Goal: Task Accomplishment & Management: Use online tool/utility

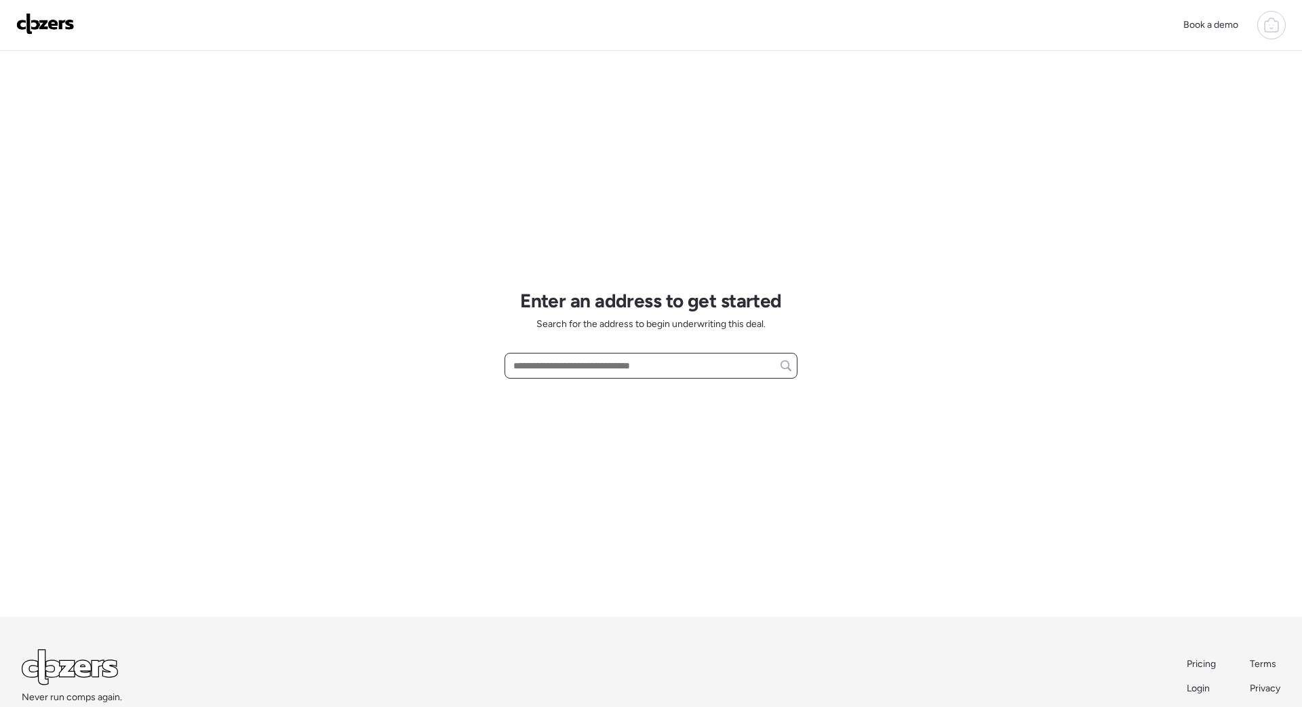
click at [608, 372] on input "text" at bounding box center [651, 365] width 281 height 19
click at [610, 366] on input "text" at bounding box center [651, 365] width 281 height 19
paste input "**********"
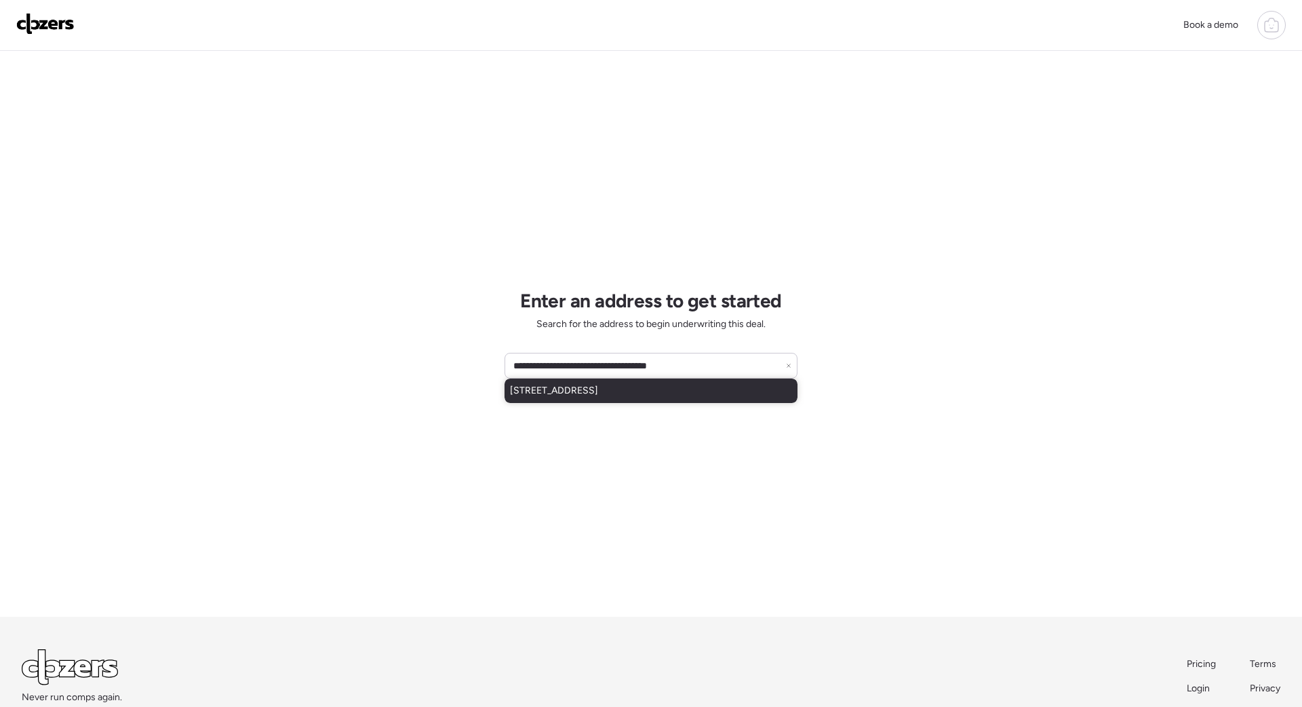
click at [574, 394] on span "[STREET_ADDRESS]" at bounding box center [554, 391] width 88 height 14
type input "**********"
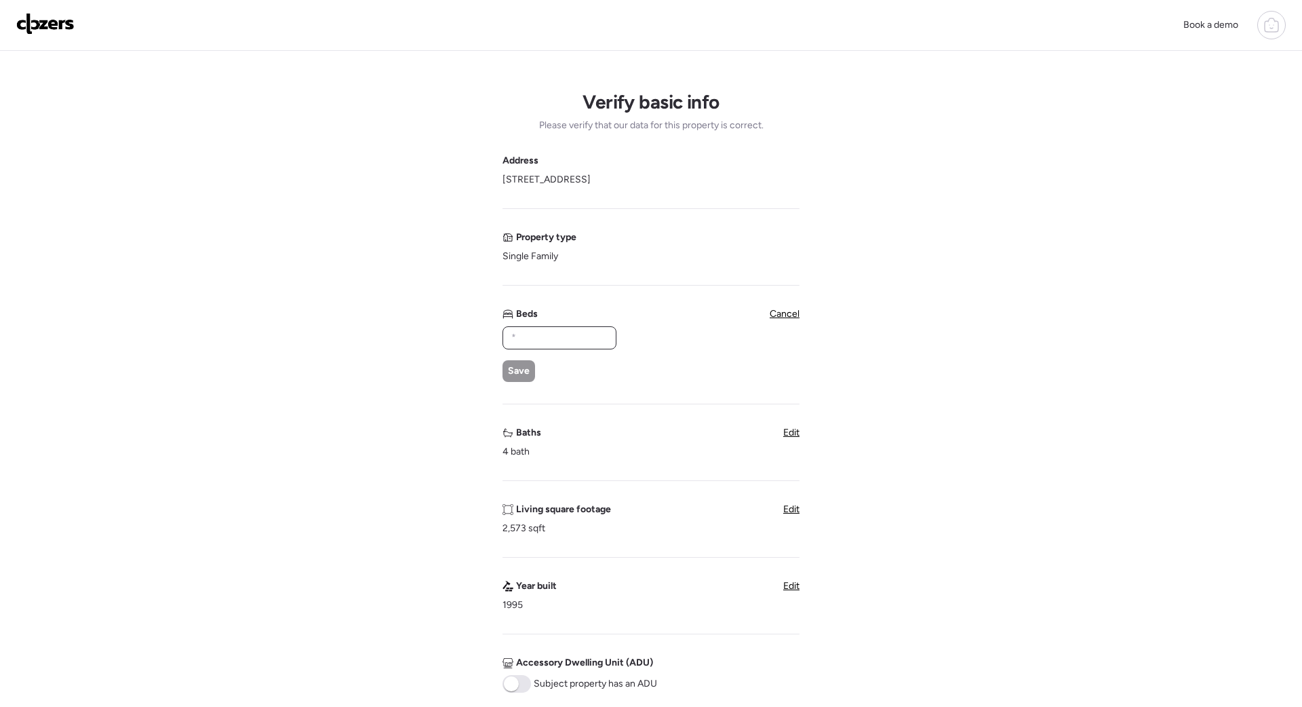
click at [528, 330] on input "text" at bounding box center [560, 337] width 102 height 19
type input "*"
click at [513, 366] on span "Save" at bounding box center [519, 371] width 22 height 14
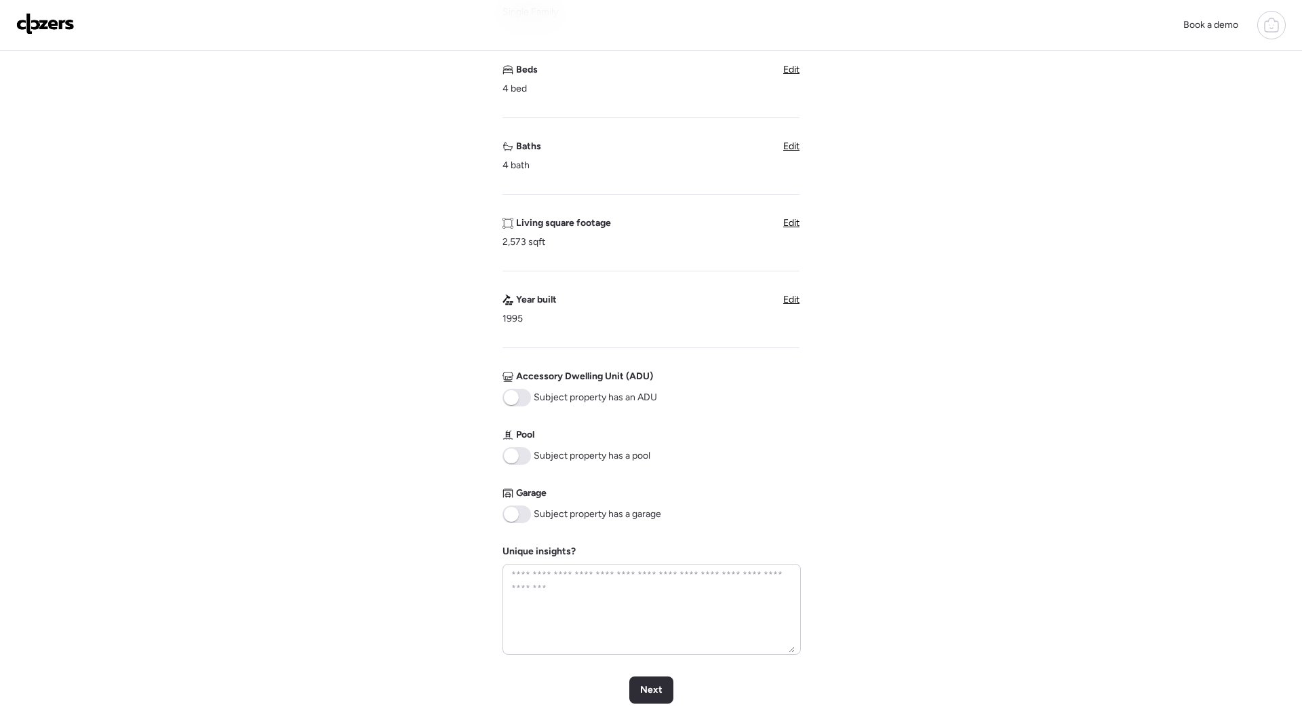
scroll to position [245, 0]
click at [513, 457] on span at bounding box center [511, 455] width 15 height 15
click at [514, 513] on span at bounding box center [511, 513] width 15 height 15
click at [659, 611] on span "Next" at bounding box center [651, 689] width 22 height 14
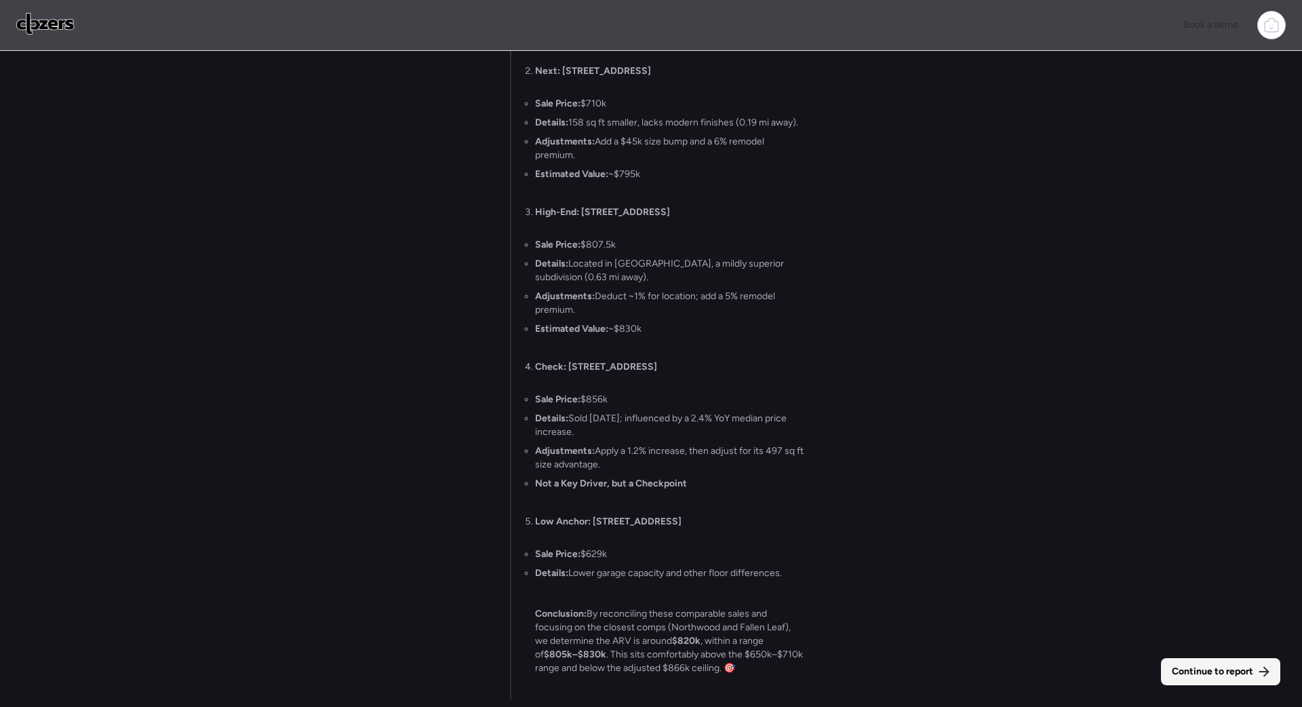
click at [784, 611] on span "Continue to report" at bounding box center [1212, 672] width 81 height 14
click at [784, 611] on textarea at bounding box center [1078, 678] width 281 height 19
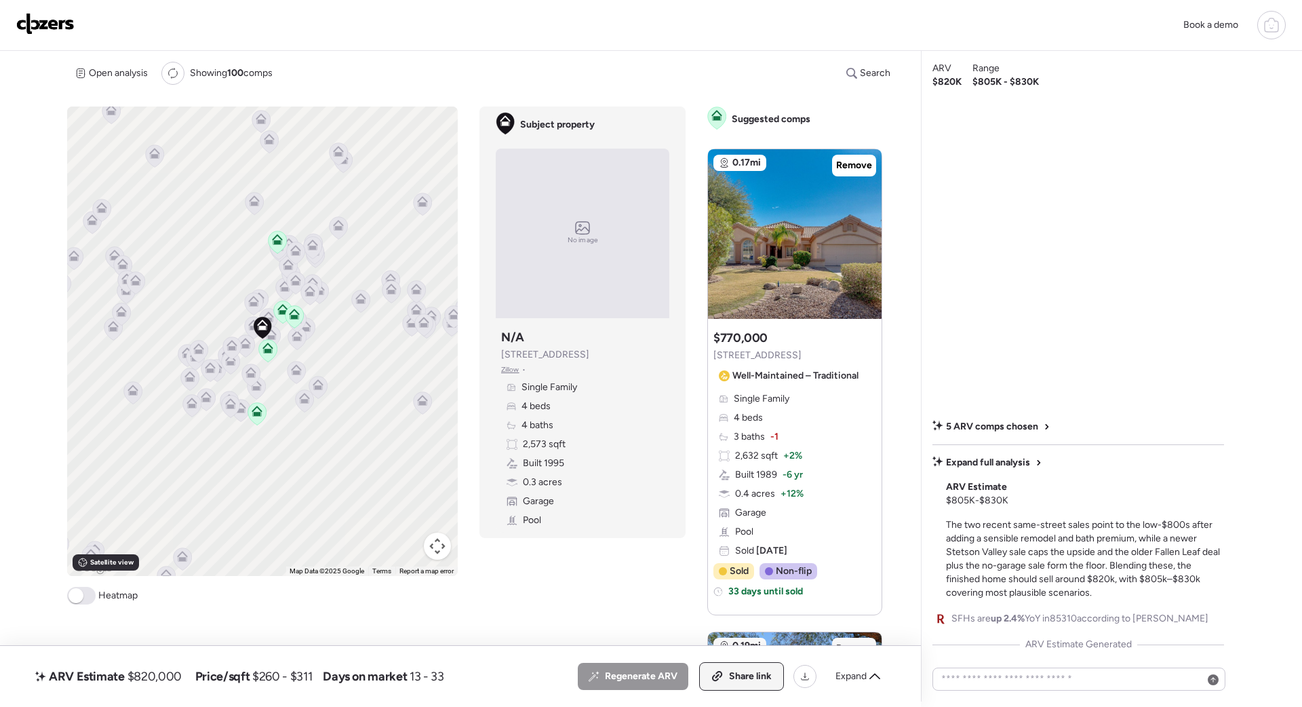
click at [738, 611] on span "Share link" at bounding box center [750, 676] width 43 height 14
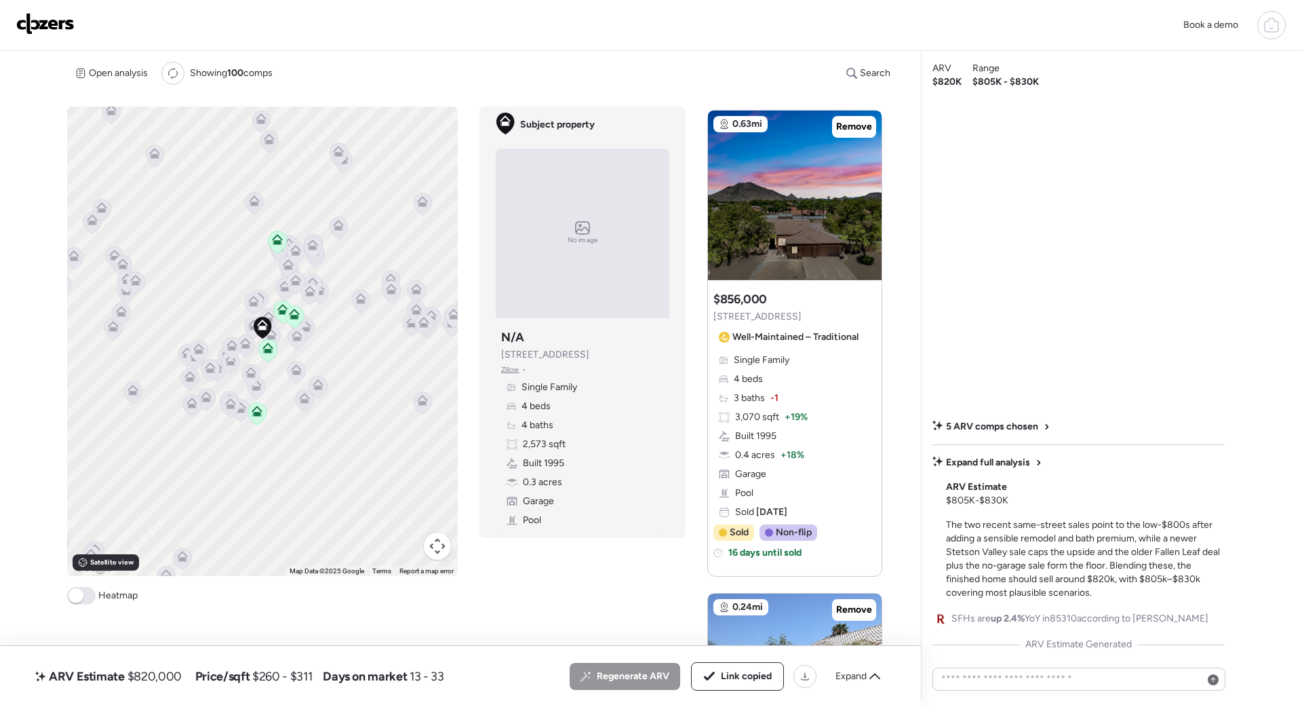
scroll to position [1490, 0]
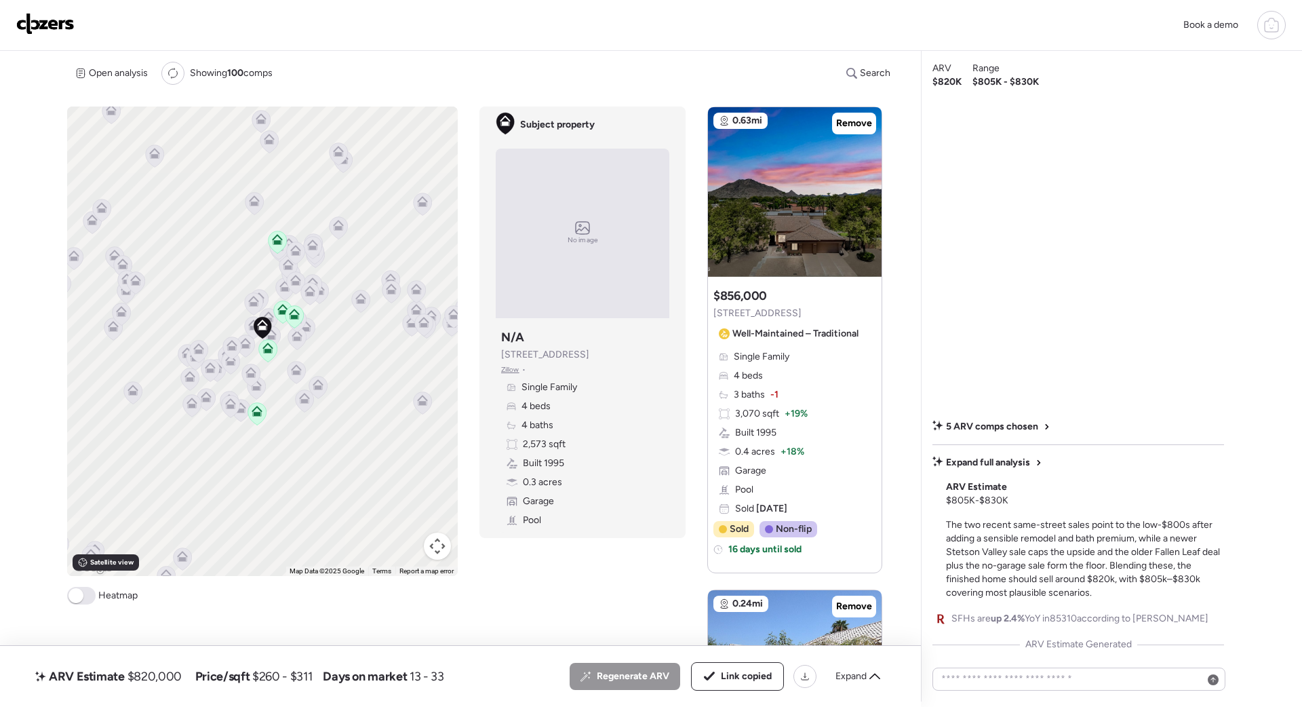
click at [62, 28] on img at bounding box center [45, 24] width 58 height 22
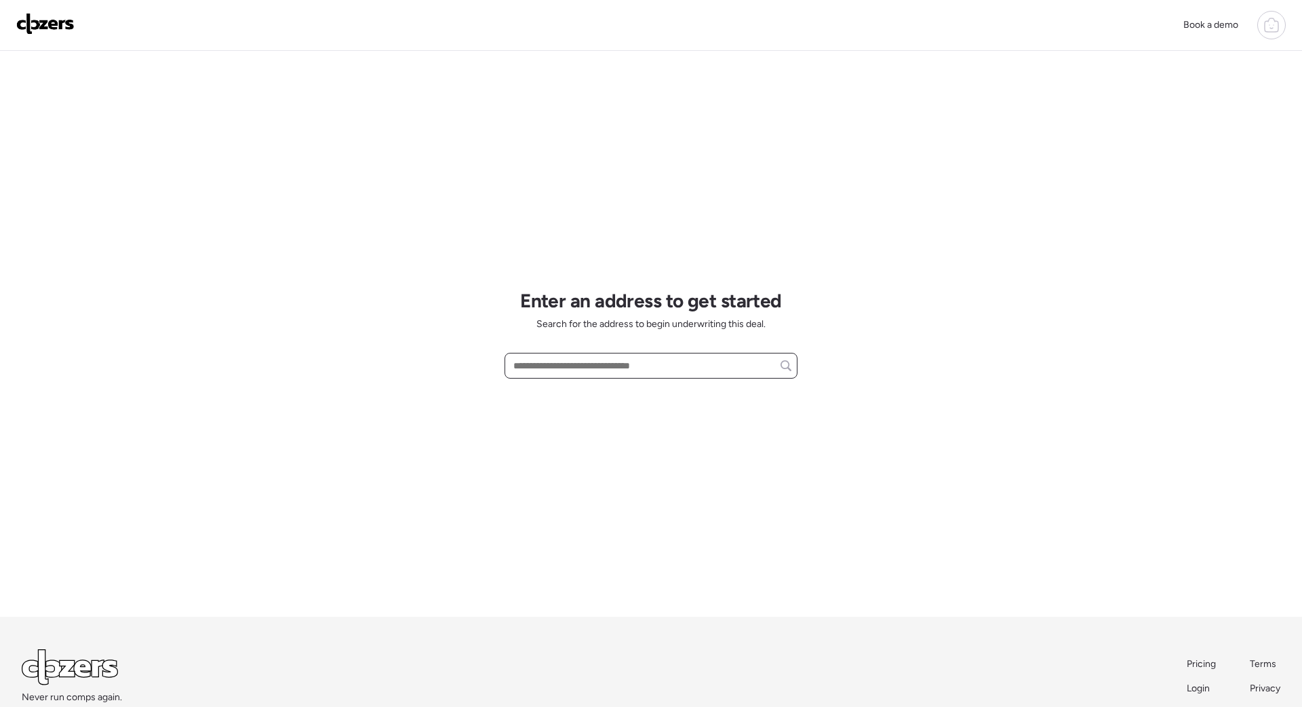
click at [596, 365] on input "text" at bounding box center [651, 365] width 281 height 19
paste input "**********"
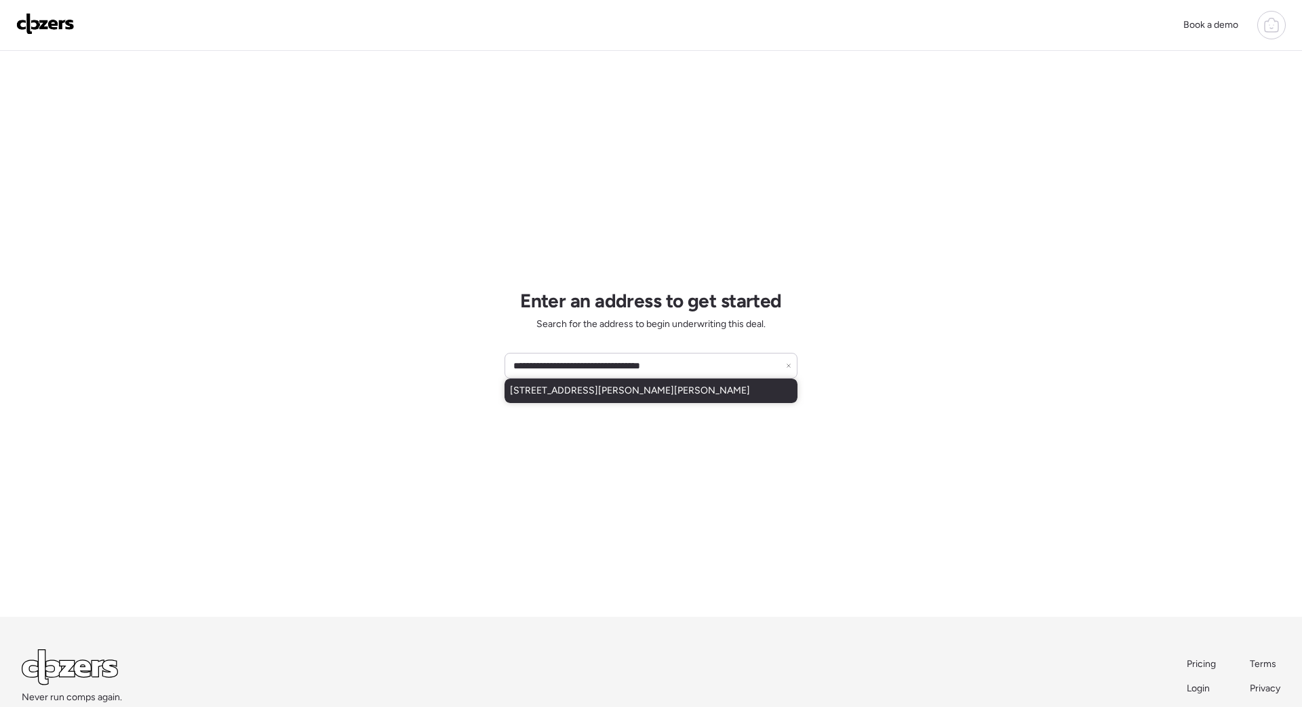
click at [605, 386] on span "21637 W Myers Ave, Wittmann, AZ, 85361" at bounding box center [630, 391] width 240 height 14
type input "**********"
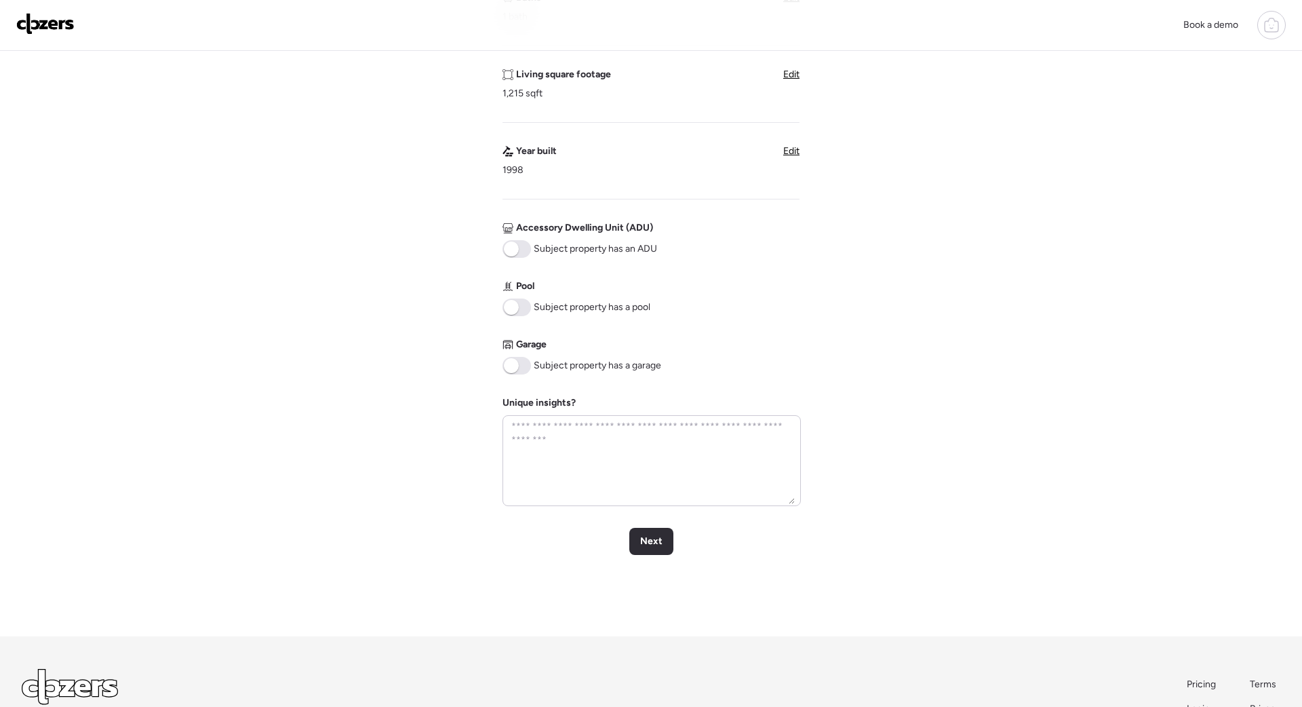
scroll to position [401, 0]
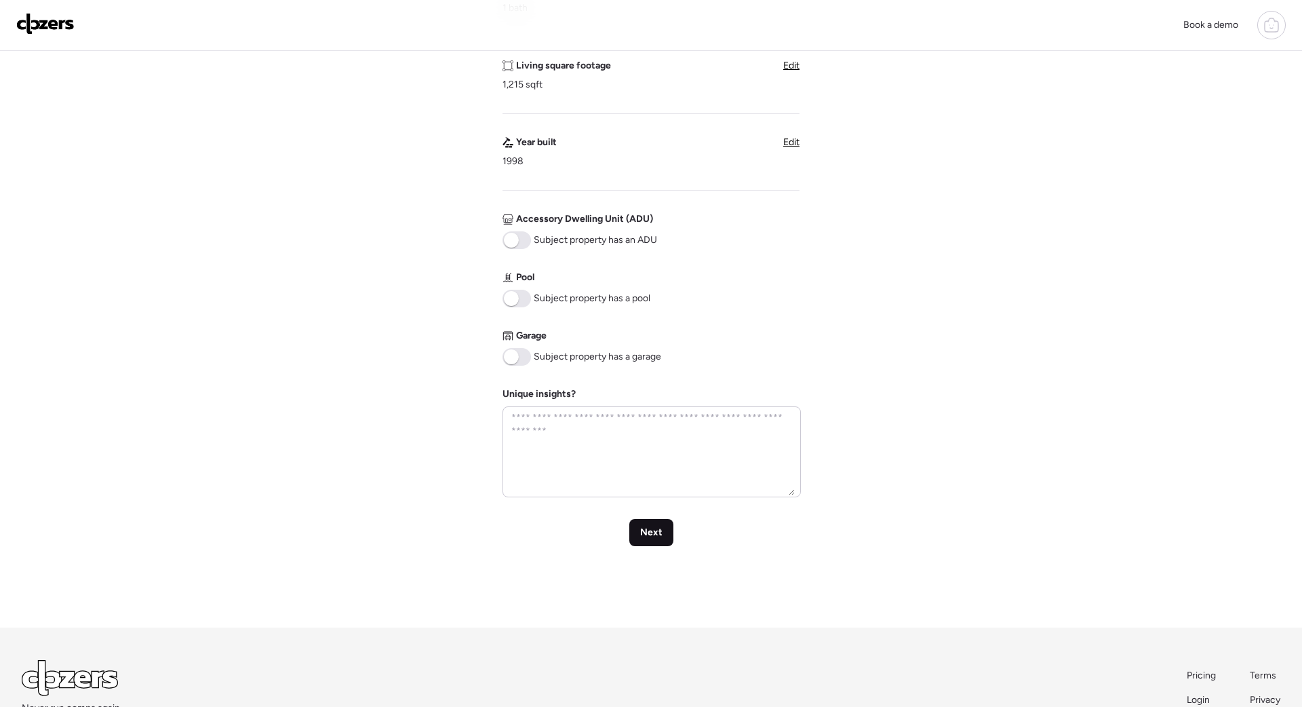
click at [661, 538] on span "Next" at bounding box center [651, 533] width 22 height 14
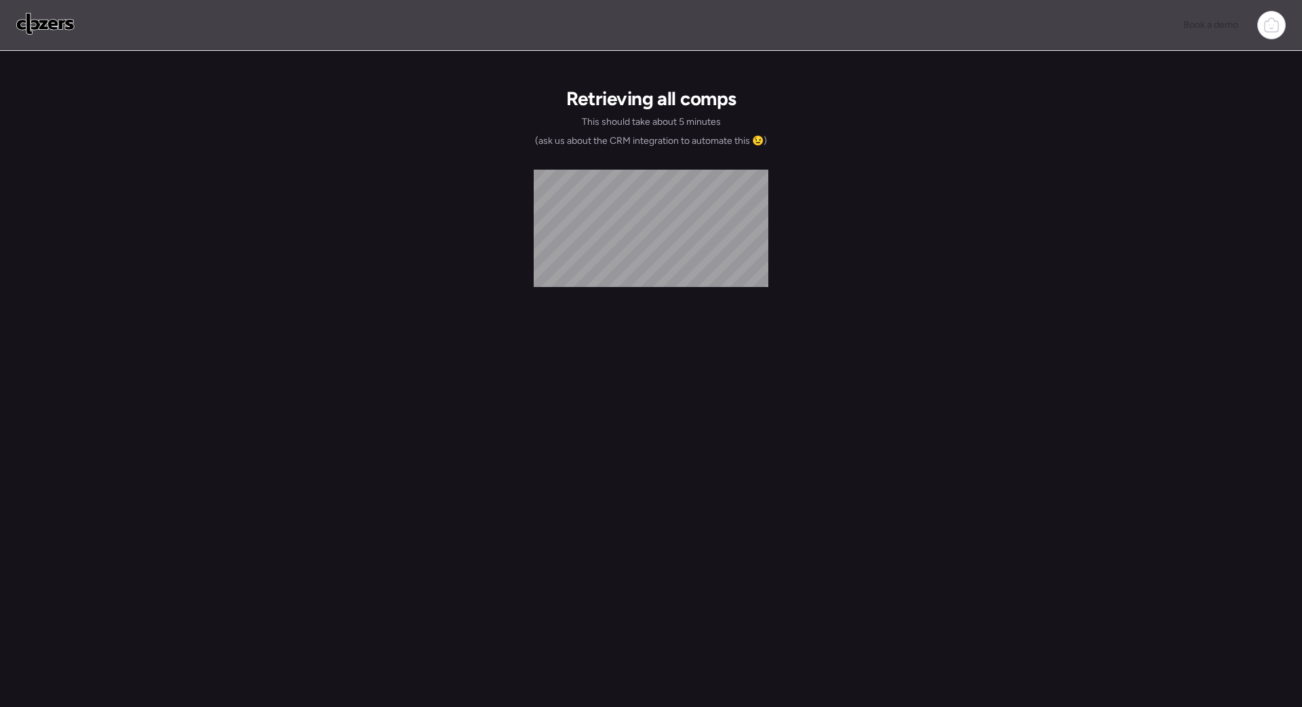
scroll to position [0, 0]
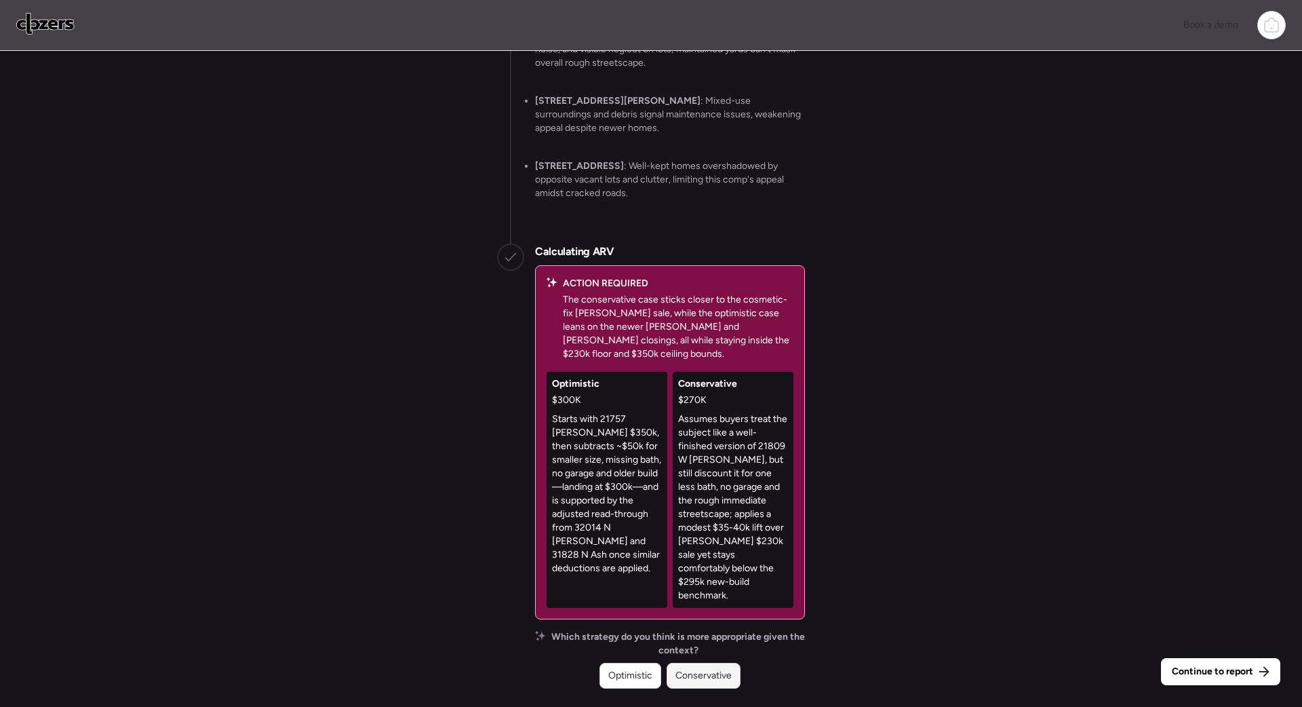
click at [706, 671] on span "Conservative" at bounding box center [703, 676] width 56 height 14
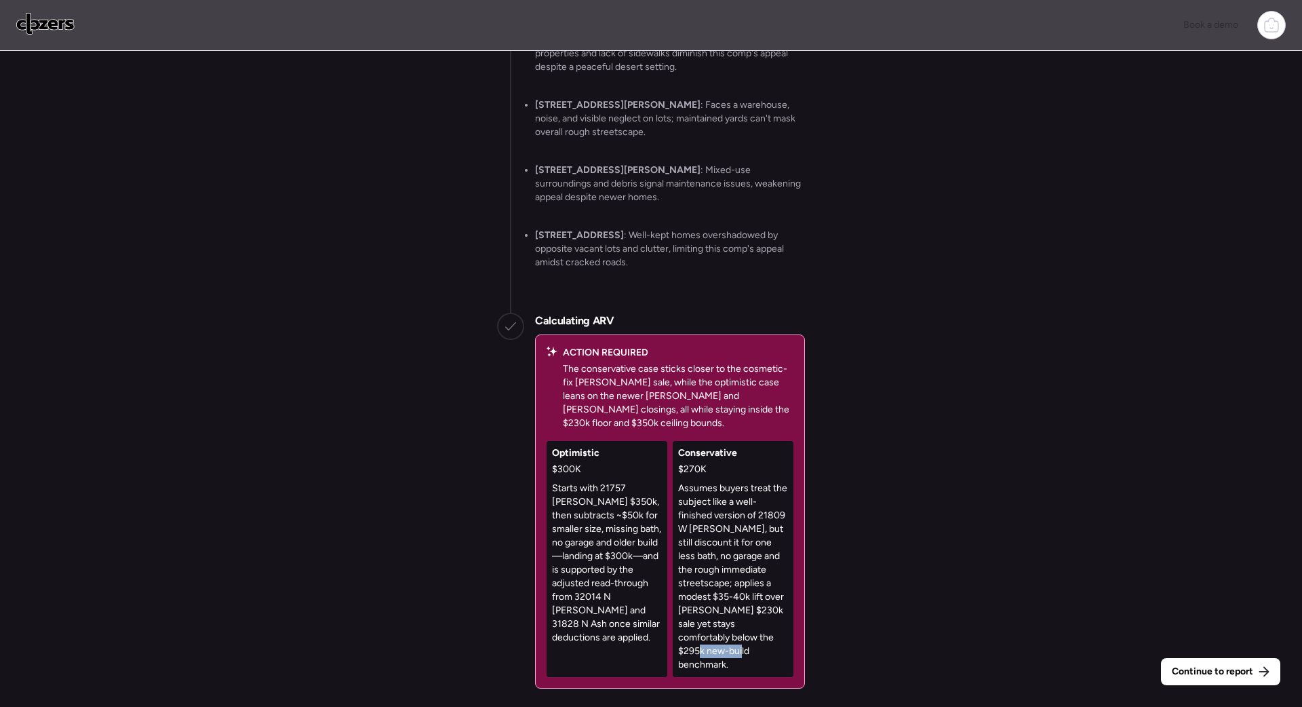
click at [706, 671] on p "Assumes buyers treat the subject like a well-finished version of 21809 W Wilson…" at bounding box center [733, 576] width 110 height 190
click at [1195, 661] on div "Continue to report" at bounding box center [1220, 671] width 119 height 27
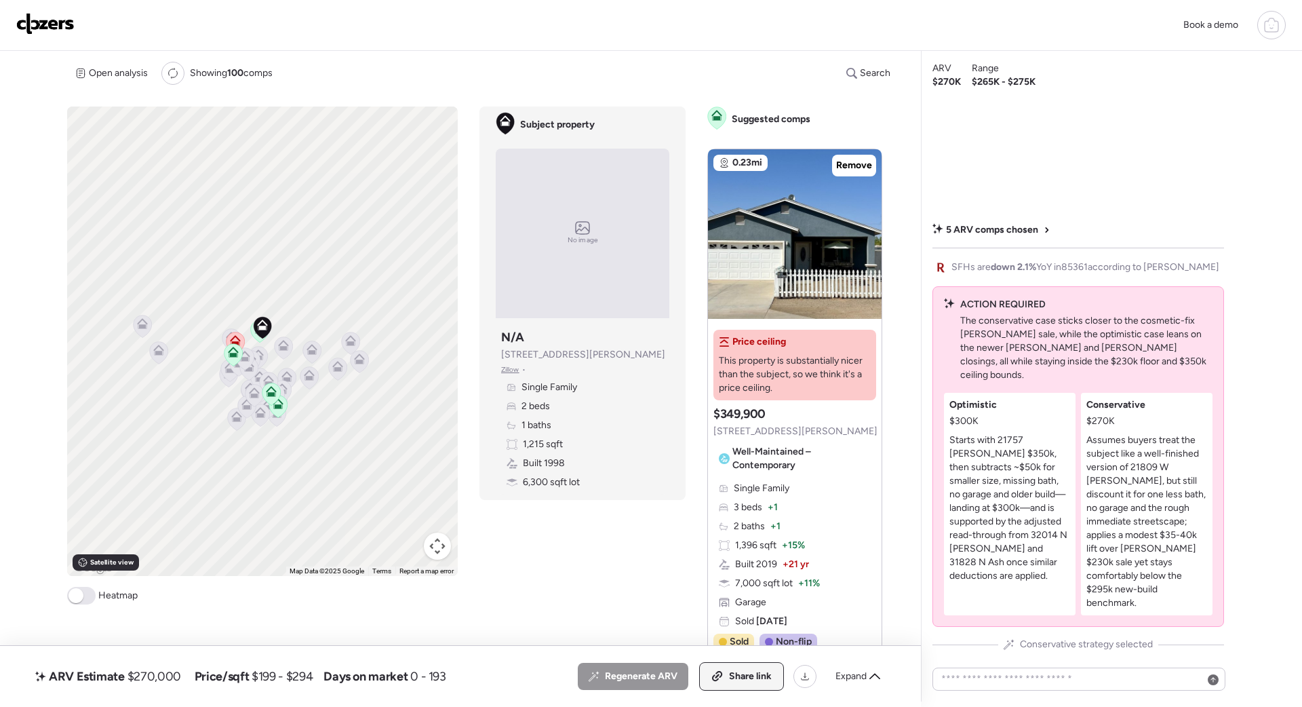
click at [714, 669] on div "Share link" at bounding box center [741, 675] width 83 height 27
click at [31, 31] on img at bounding box center [45, 24] width 58 height 22
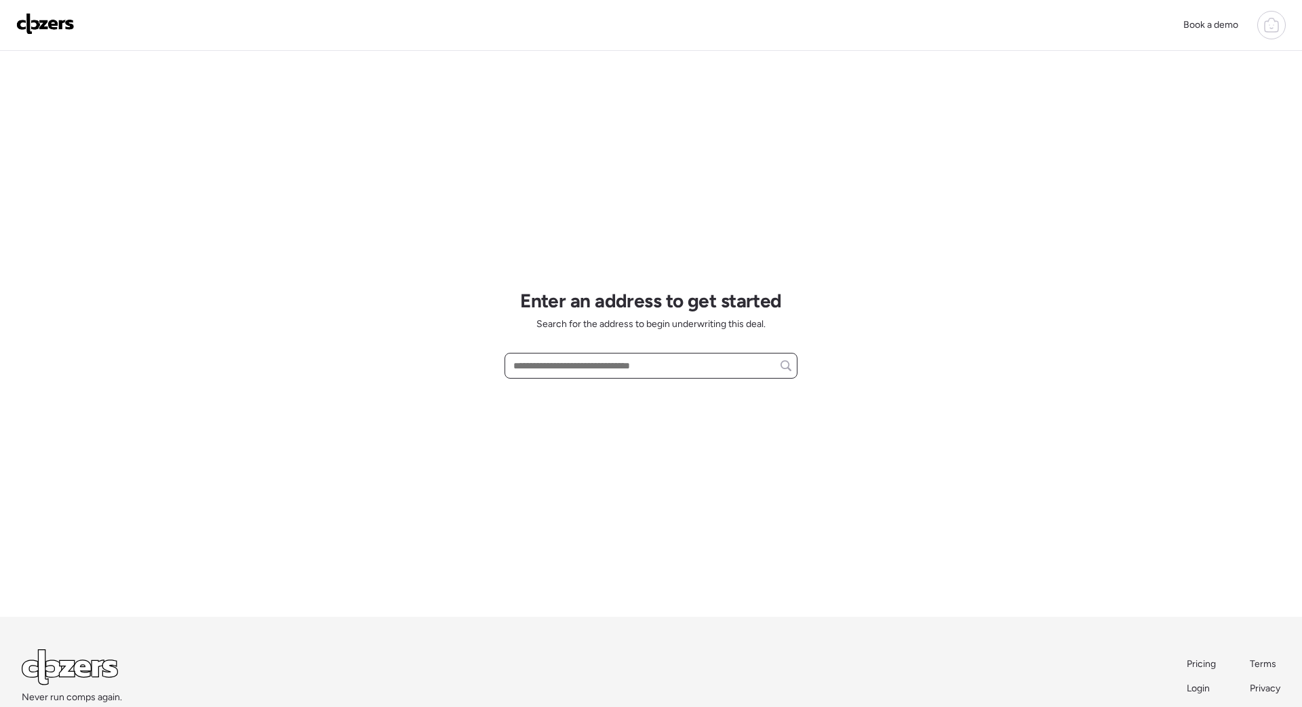
paste input "**********"
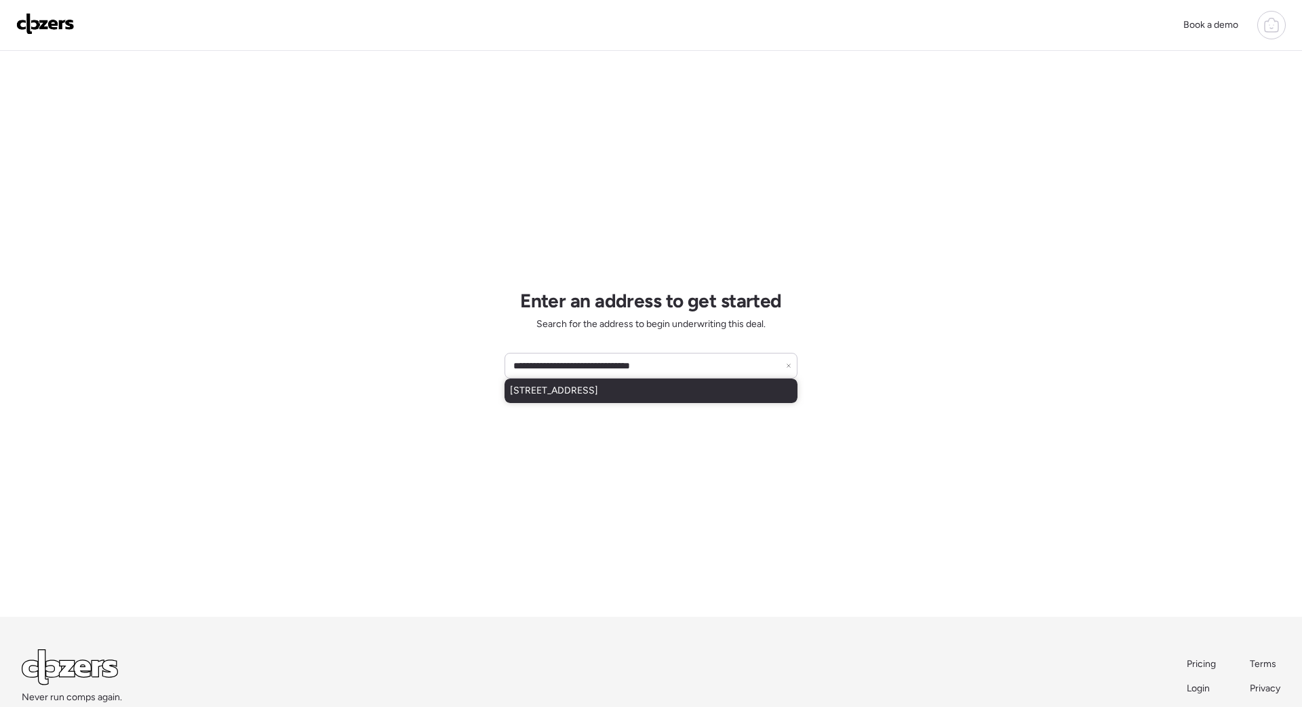
click at [598, 395] on span "6710 N 58th Dr, Glendale, AZ, 85301" at bounding box center [554, 391] width 88 height 14
type input "**********"
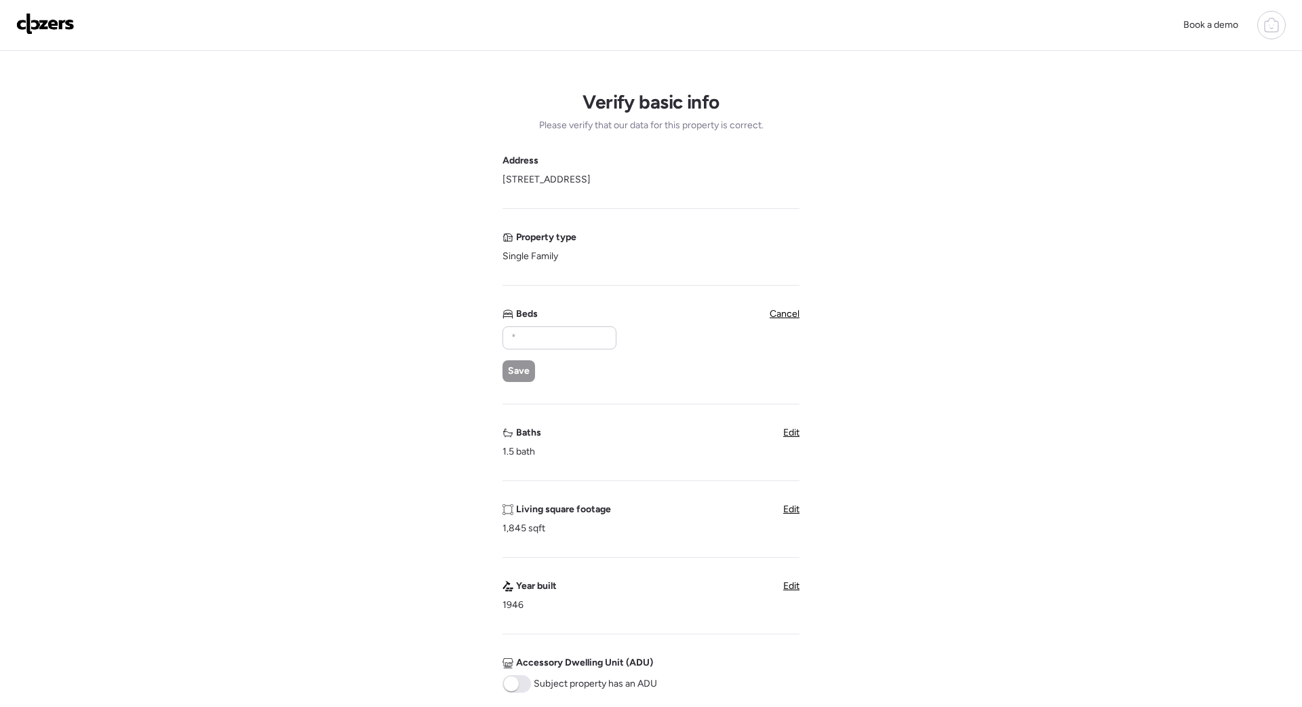
click at [535, 325] on div "Beds Save" at bounding box center [558, 344] width 113 height 75
click at [530, 341] on input "text" at bounding box center [560, 337] width 102 height 19
type input "*"
click at [515, 369] on span "Save" at bounding box center [519, 371] width 22 height 14
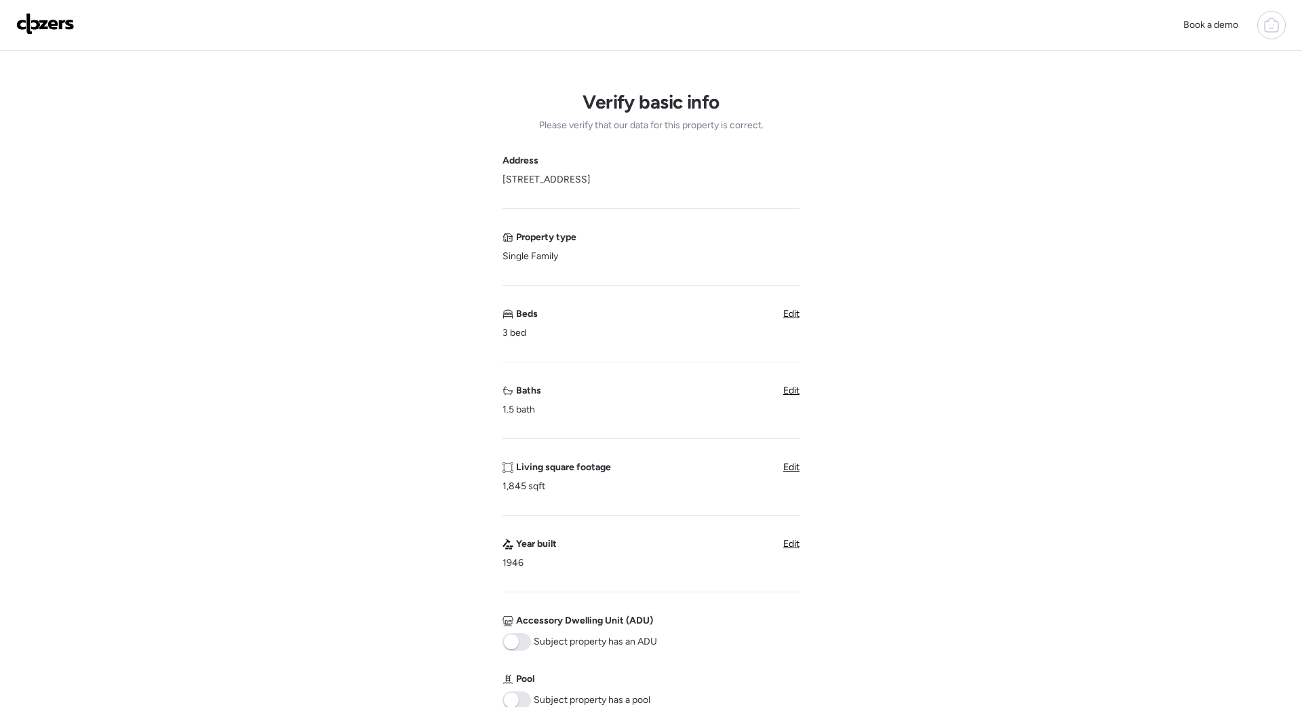
click at [785, 386] on span "Edit" at bounding box center [791, 390] width 16 height 12
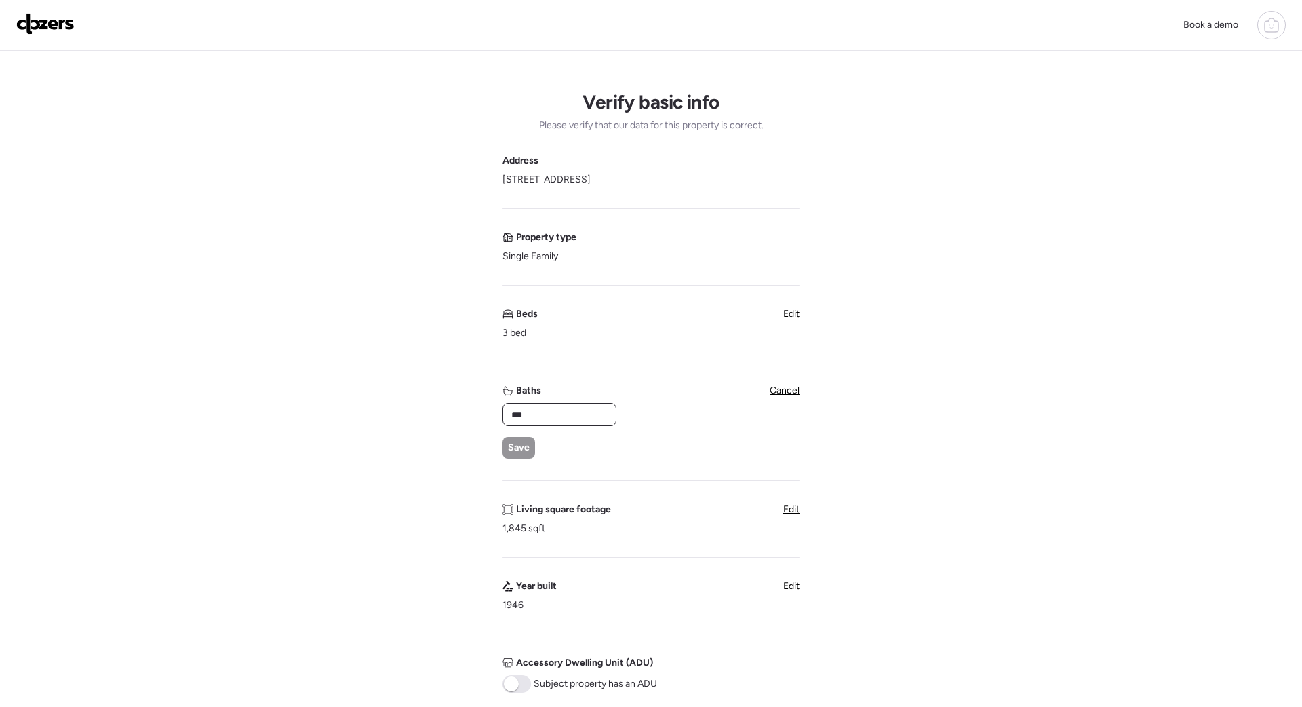
click at [565, 418] on input "***" at bounding box center [560, 414] width 102 height 19
type input "*"
click at [522, 451] on span "Save" at bounding box center [519, 448] width 22 height 14
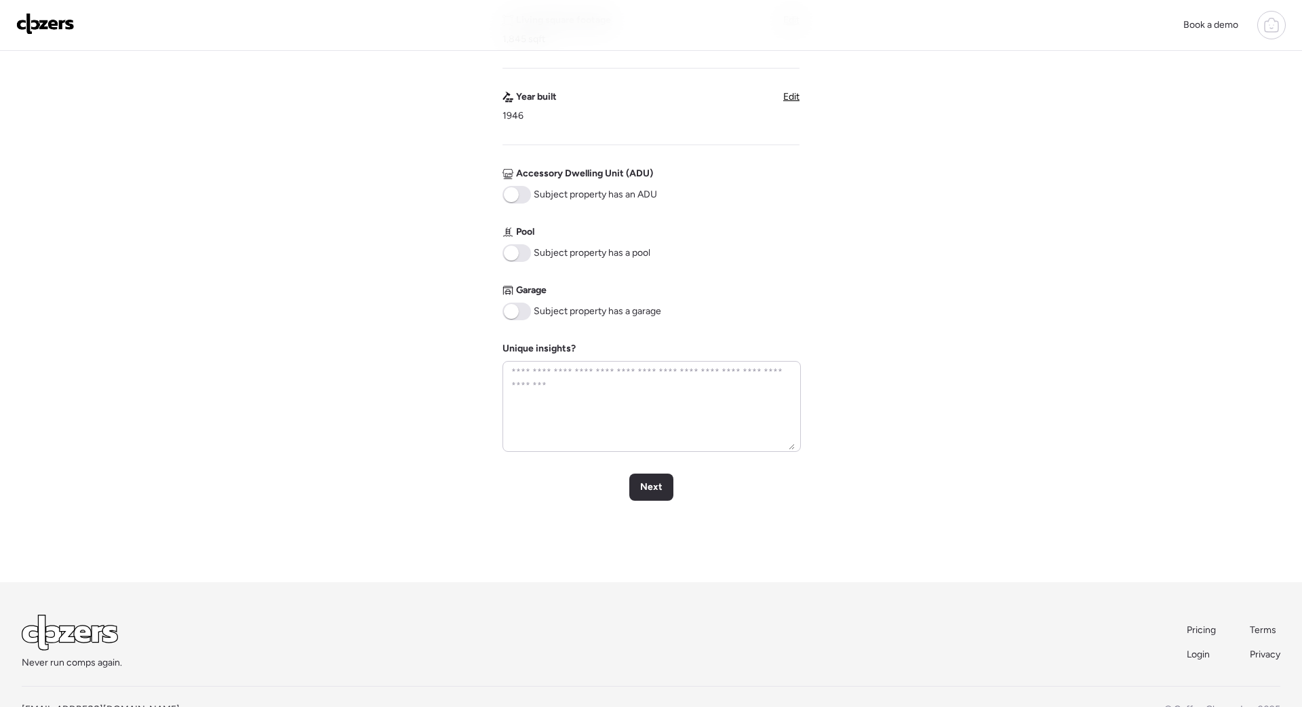
scroll to position [489, 0]
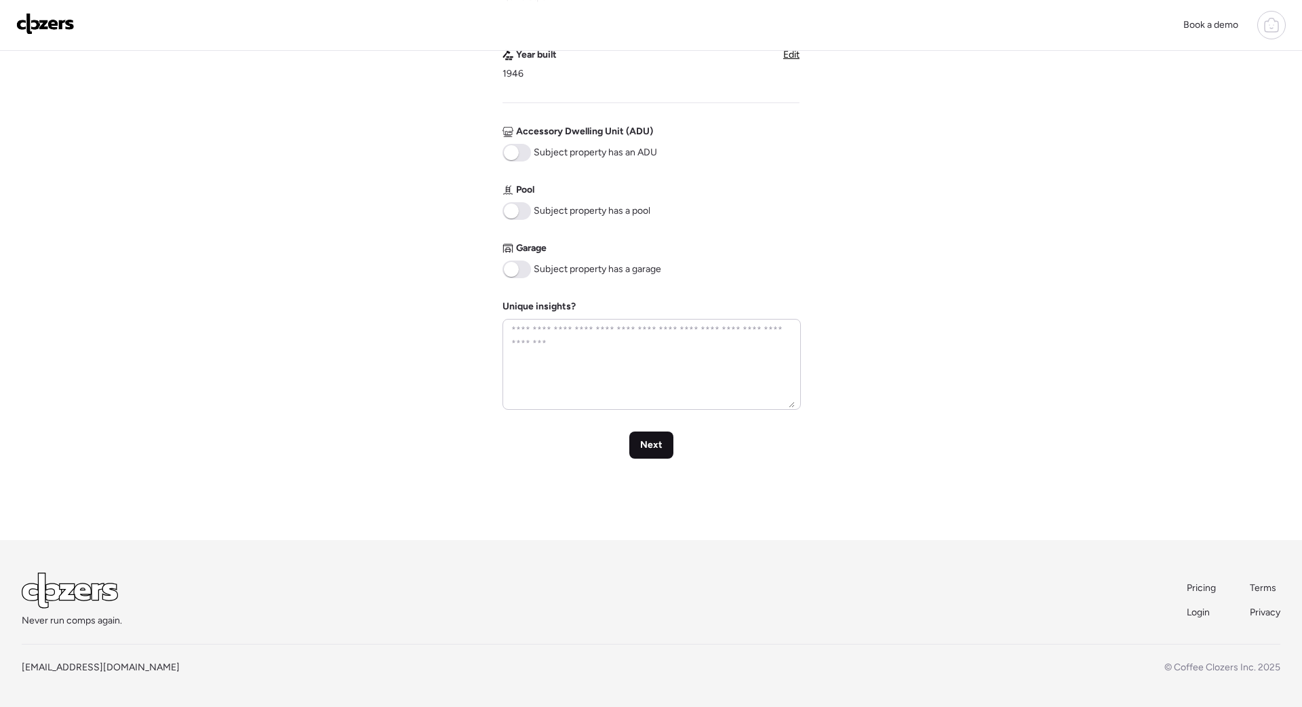
click at [655, 458] on div "Next" at bounding box center [651, 444] width 44 height 27
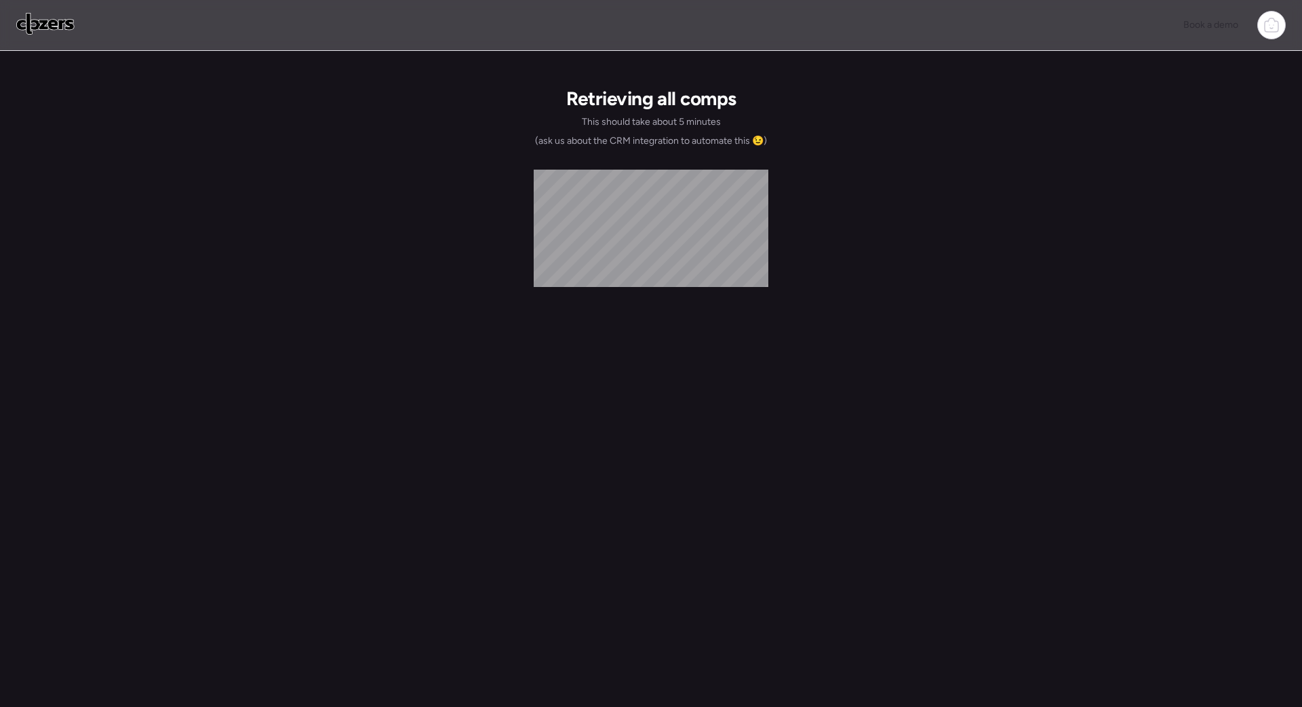
scroll to position [0, 0]
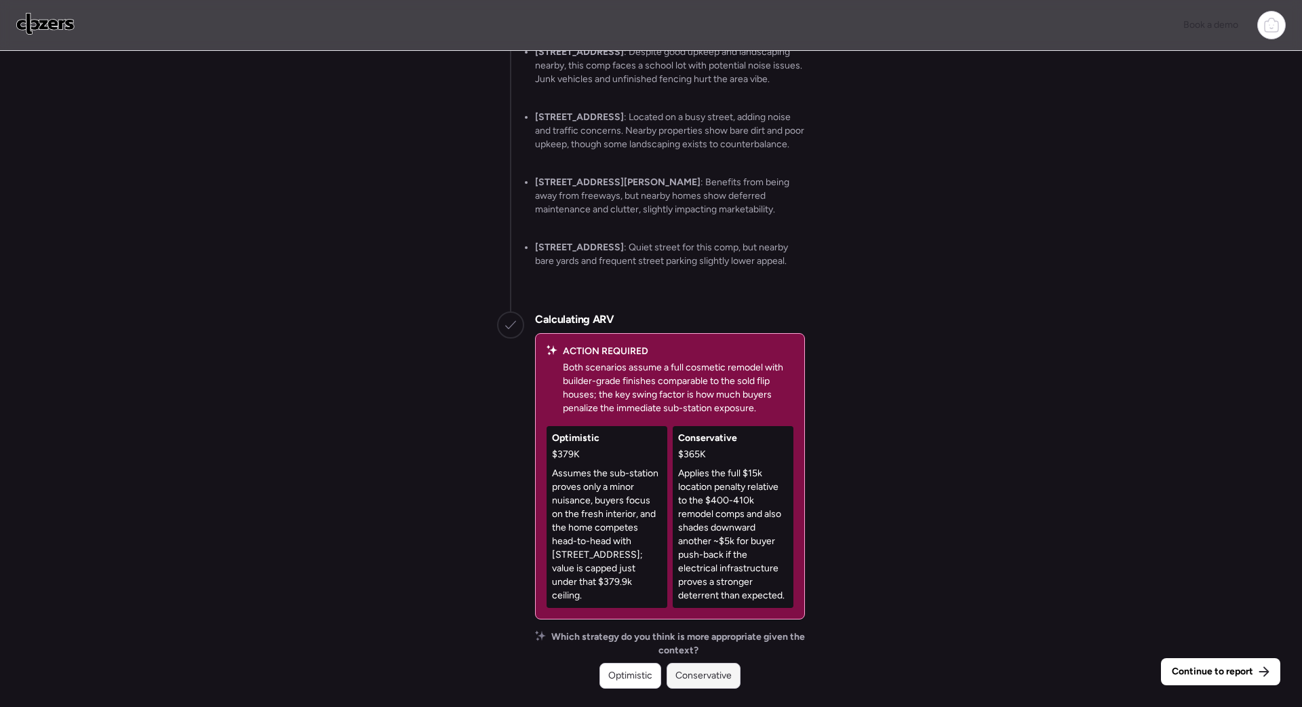
click at [703, 677] on span "Conservative" at bounding box center [703, 676] width 56 height 14
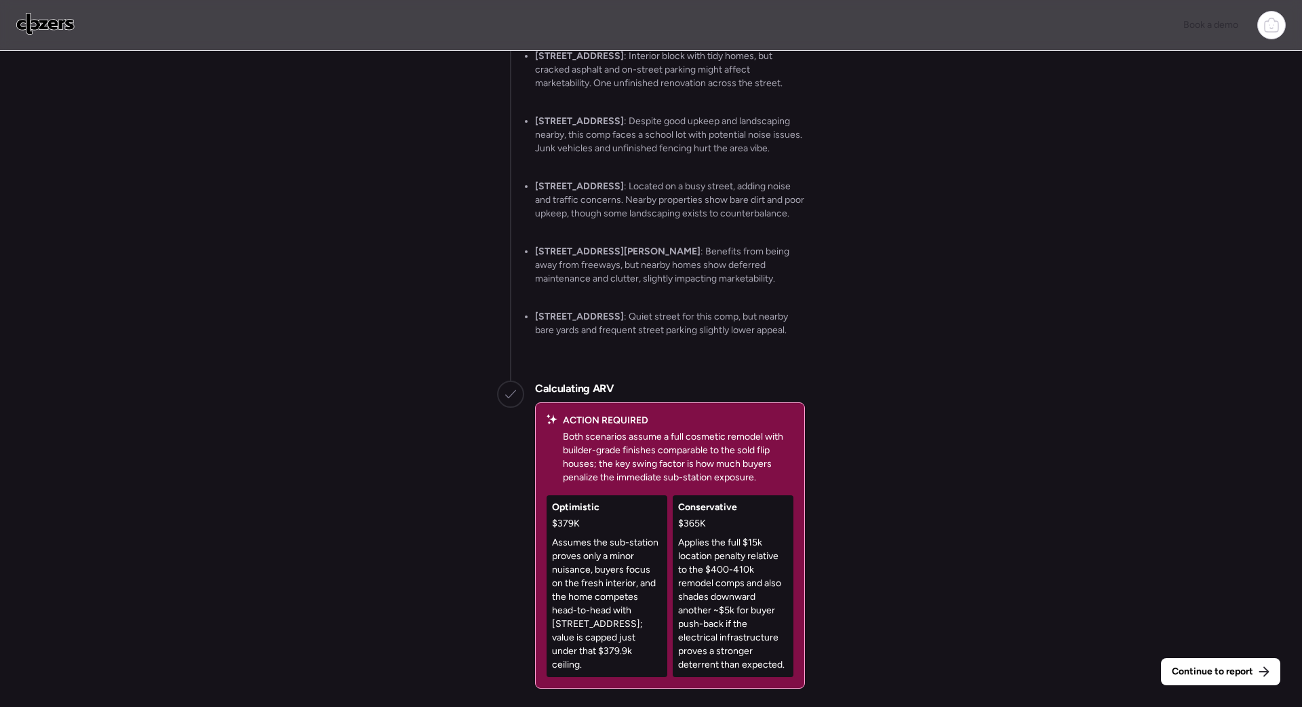
click at [703, 677] on div "ACTION REQUIRED Both scenarios assume a full cosmetic remodel with builder-grad…" at bounding box center [670, 545] width 270 height 286
click at [1250, 660] on div "Continue to report" at bounding box center [1220, 671] width 119 height 27
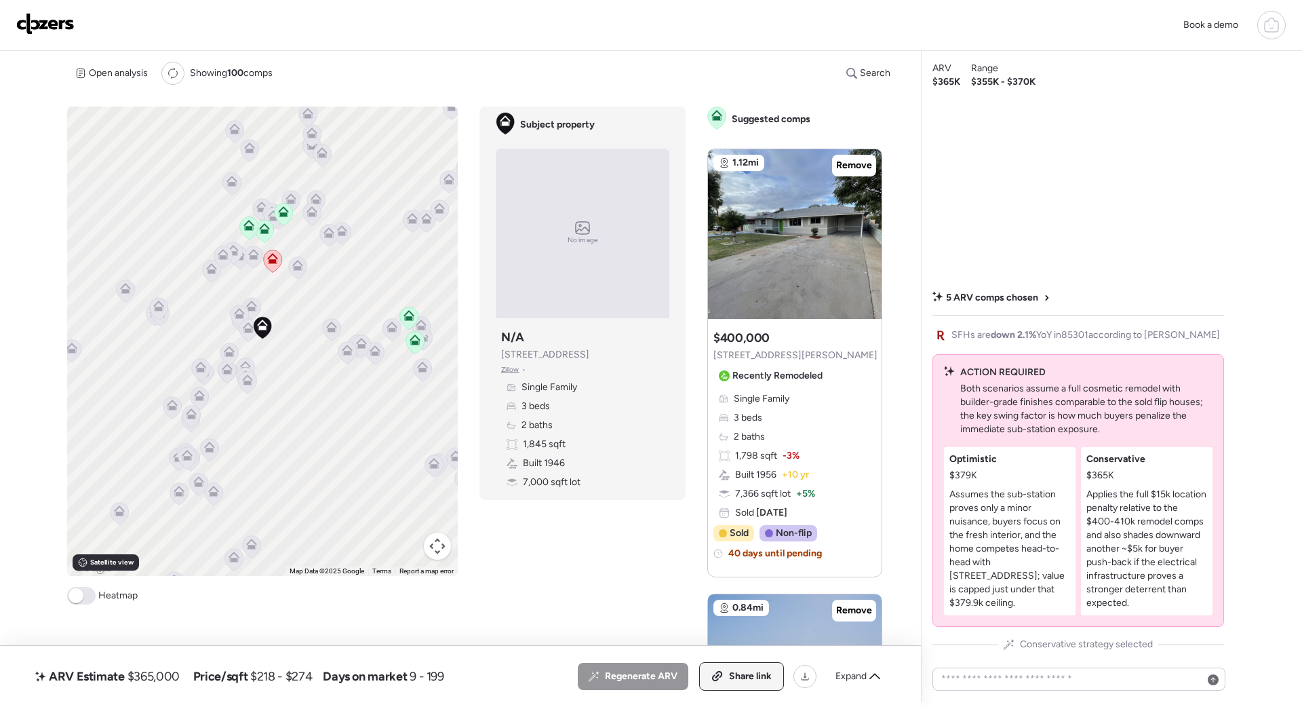
click at [724, 679] on div "Share link" at bounding box center [741, 675] width 83 height 27
click at [45, 26] on img at bounding box center [45, 24] width 58 height 22
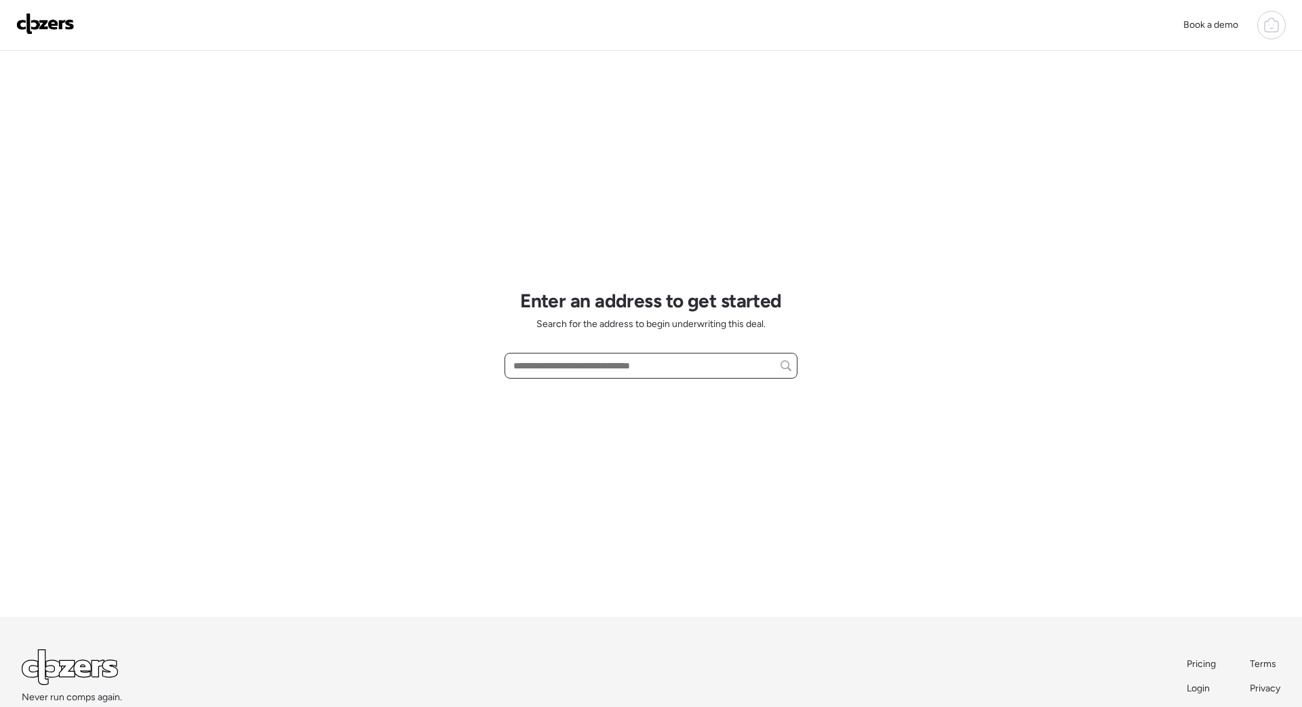
paste input "**********"
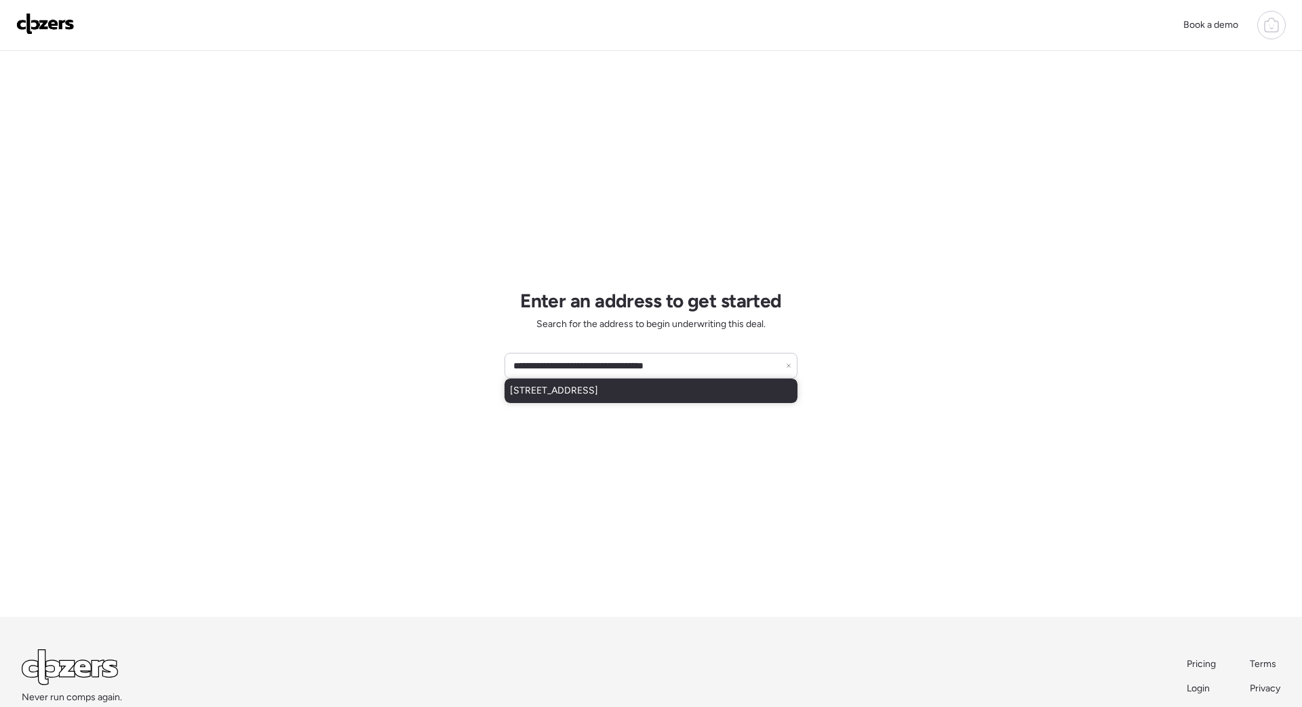
click at [598, 396] on span "24571 W Sheraton Ln, Buckeye, AZ, 85326" at bounding box center [554, 391] width 88 height 14
type input "**********"
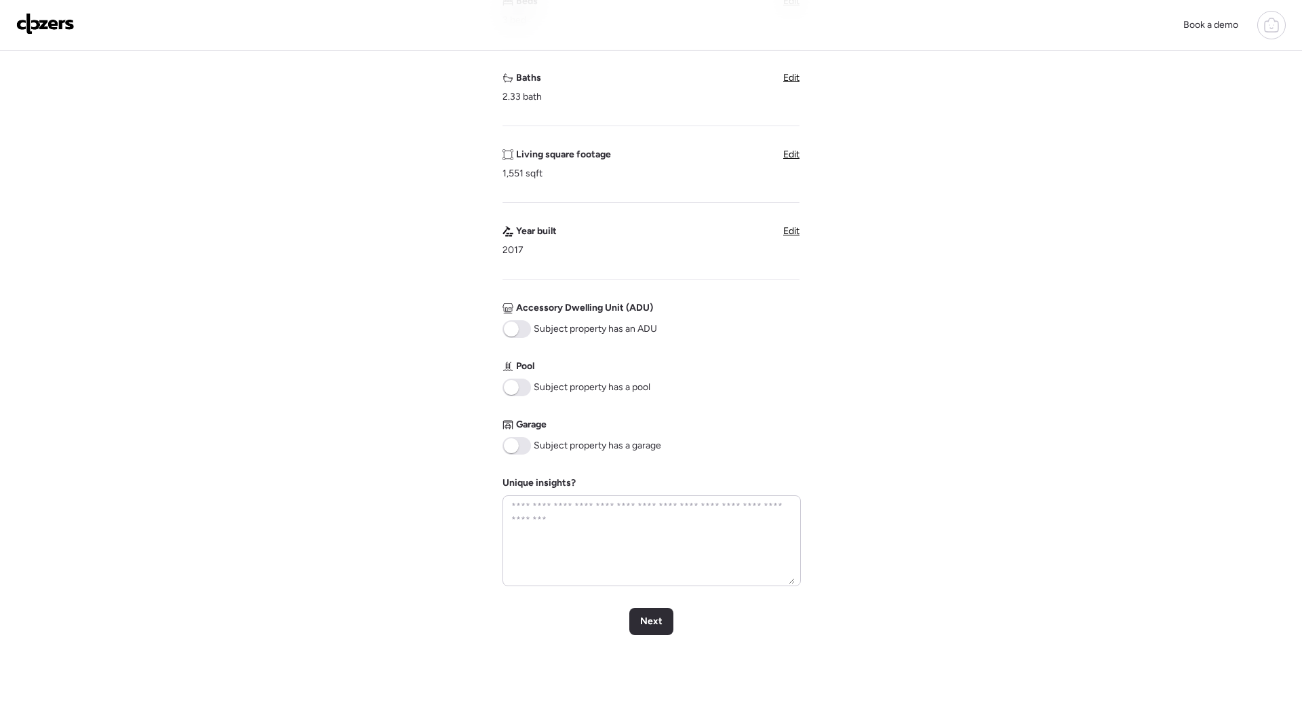
scroll to position [313, 0]
click at [657, 620] on span "Next" at bounding box center [651, 621] width 22 height 14
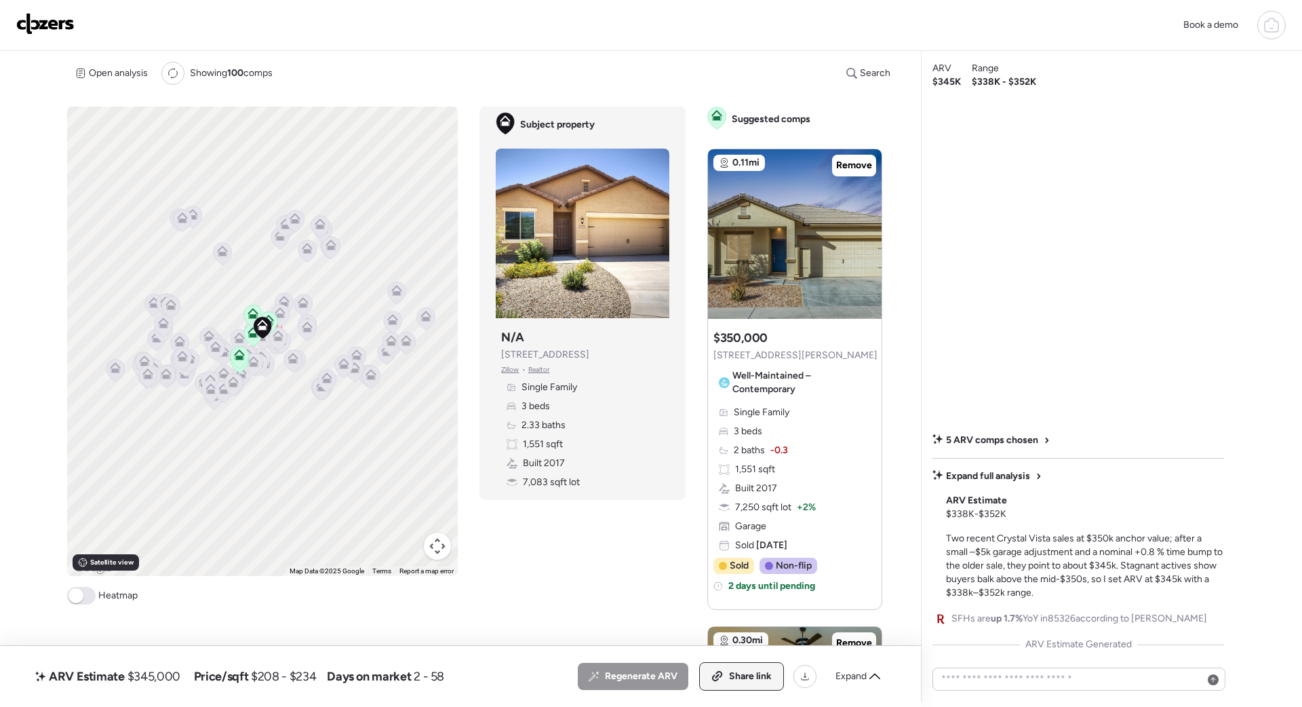
click at [734, 669] on span "Share link" at bounding box center [750, 676] width 43 height 14
click at [654, 226] on icon at bounding box center [654, 226] width 3 height 5
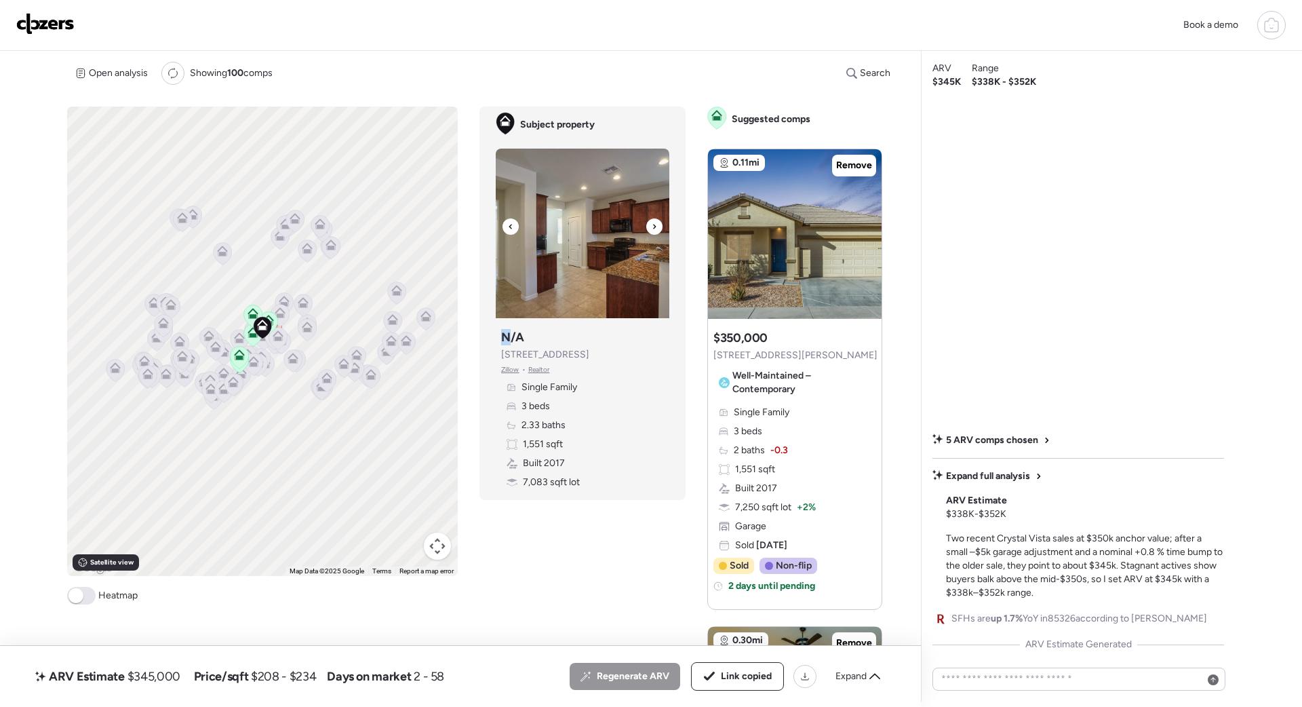
click at [654, 226] on icon at bounding box center [654, 226] width 3 height 5
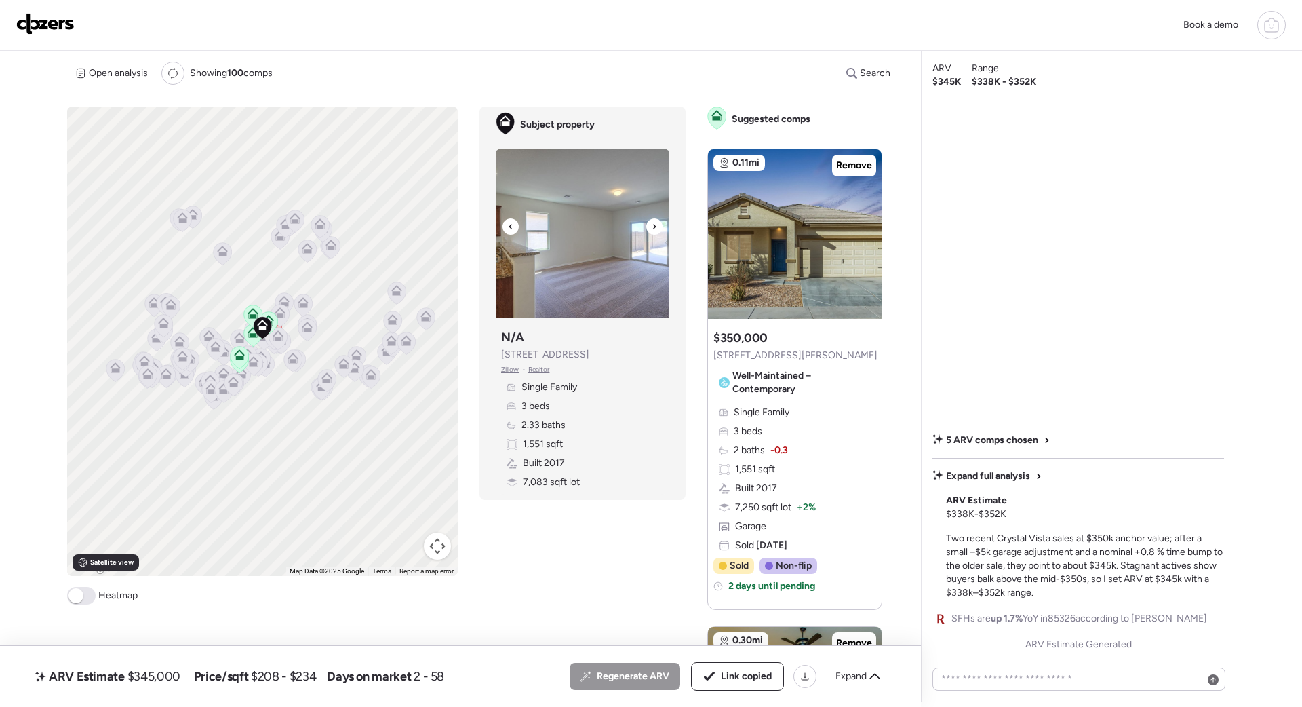
click at [654, 226] on icon at bounding box center [654, 226] width 3 height 5
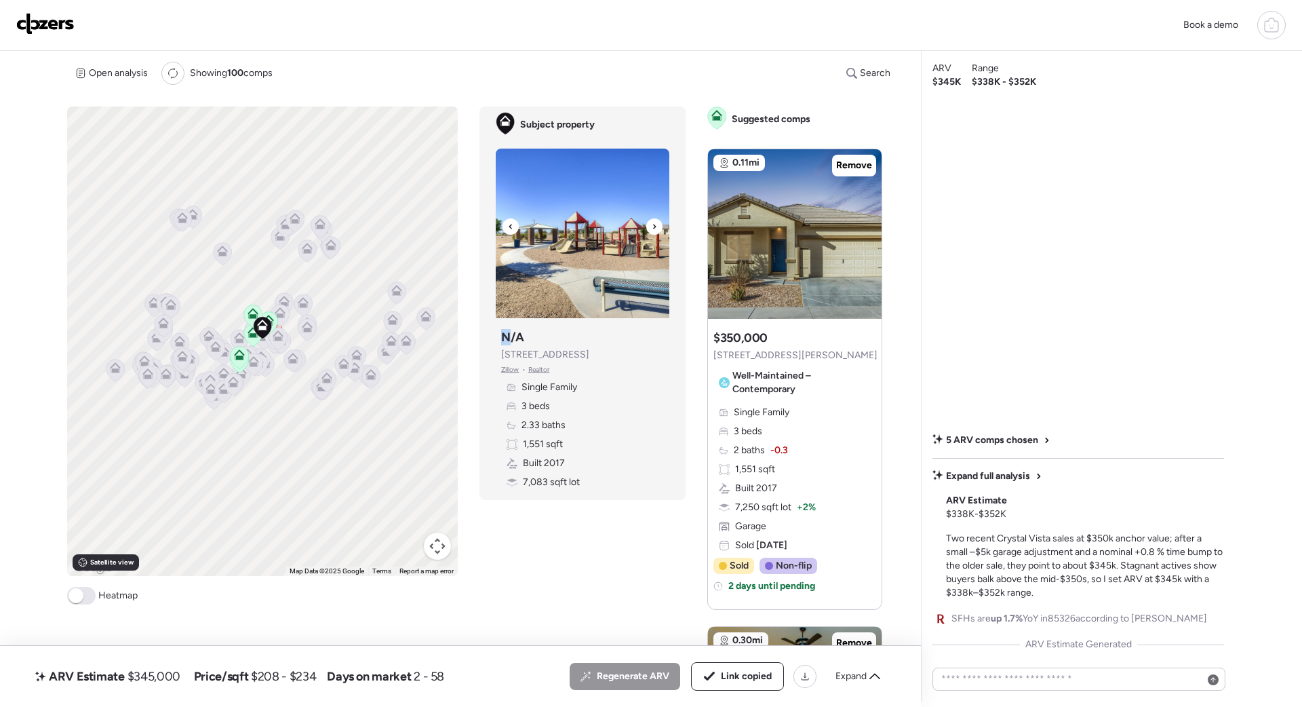
click at [654, 226] on icon at bounding box center [654, 226] width 3 height 5
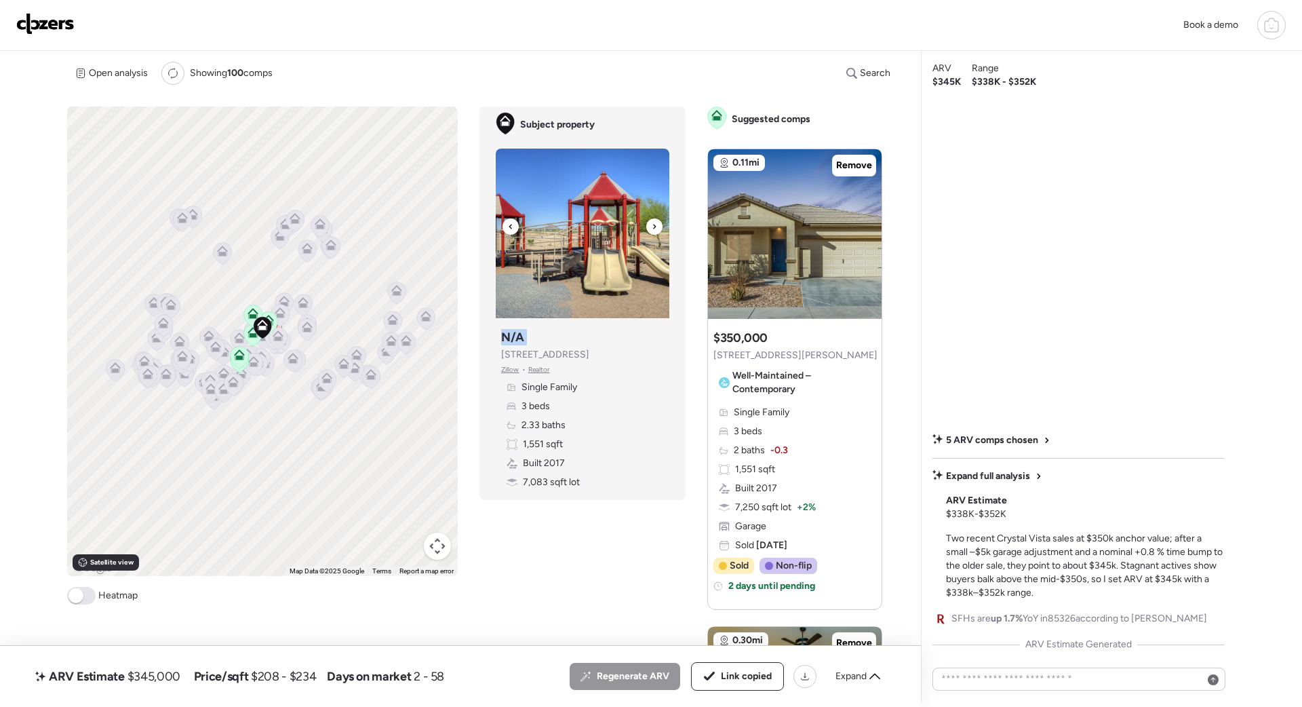
click at [654, 226] on icon at bounding box center [654, 226] width 3 height 5
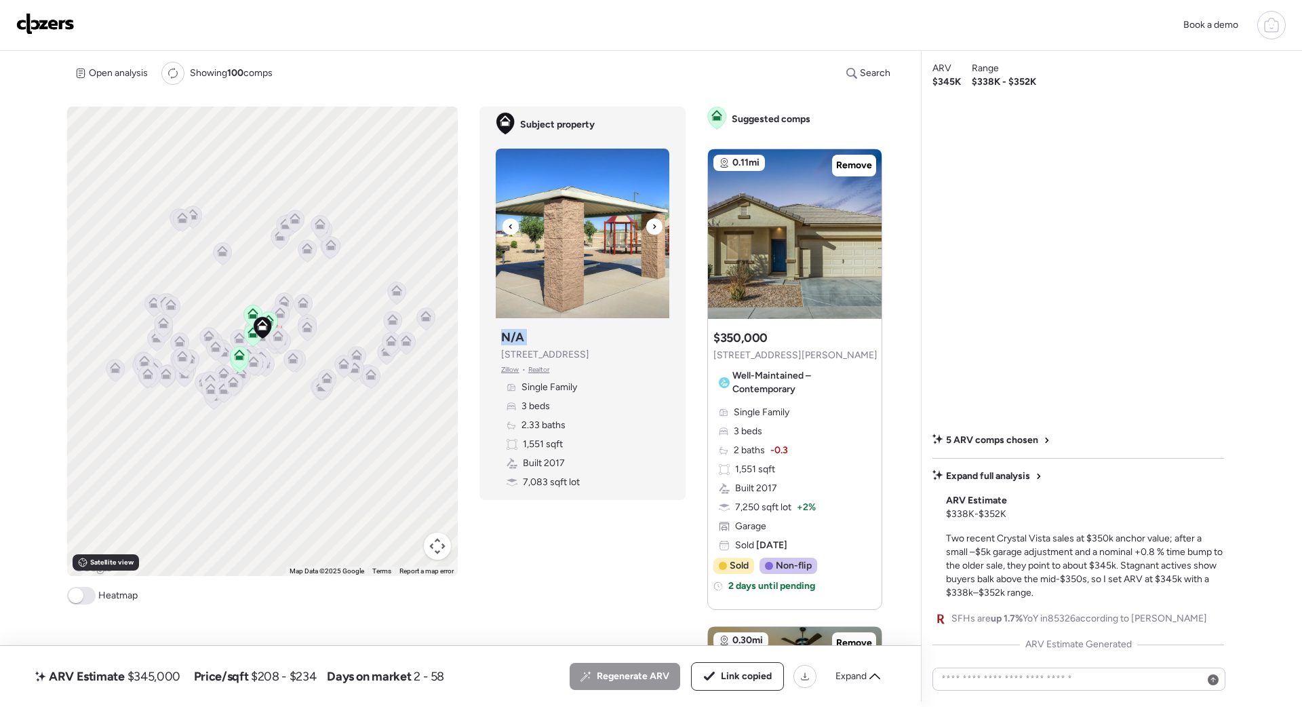
click at [654, 226] on icon at bounding box center [654, 226] width 3 height 5
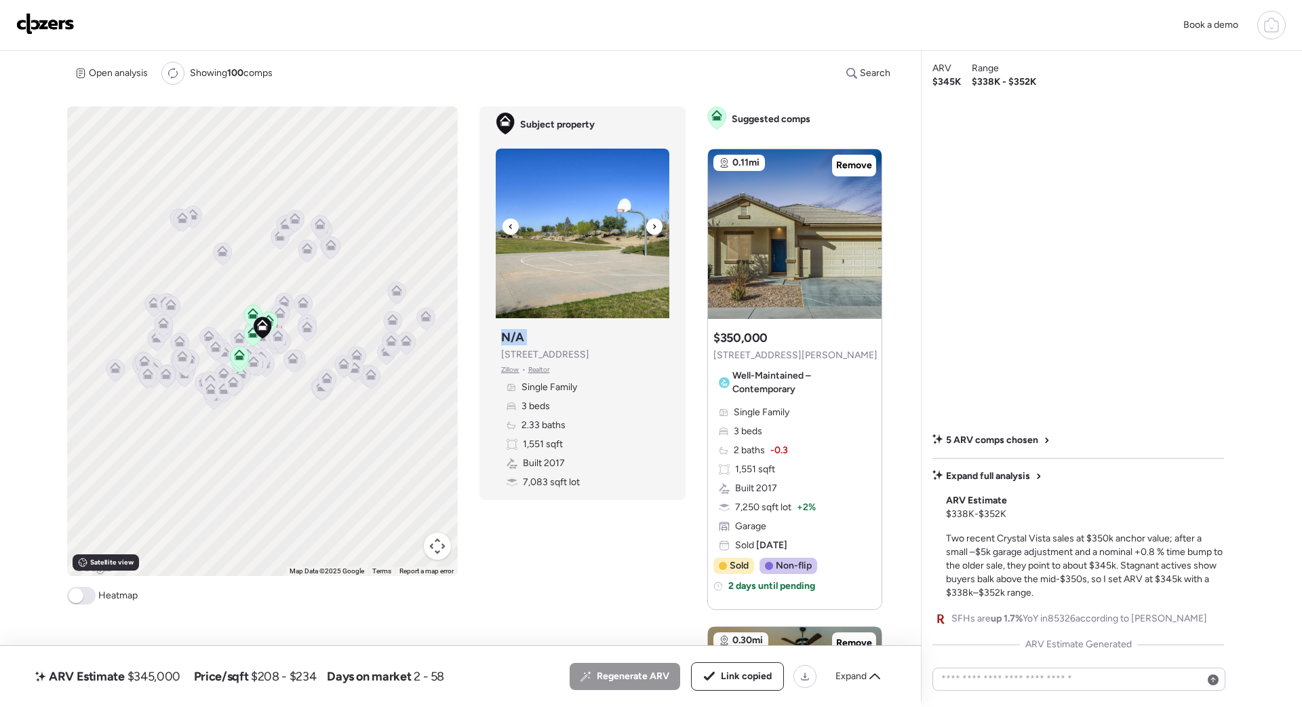
click at [654, 226] on icon at bounding box center [654, 226] width 3 height 5
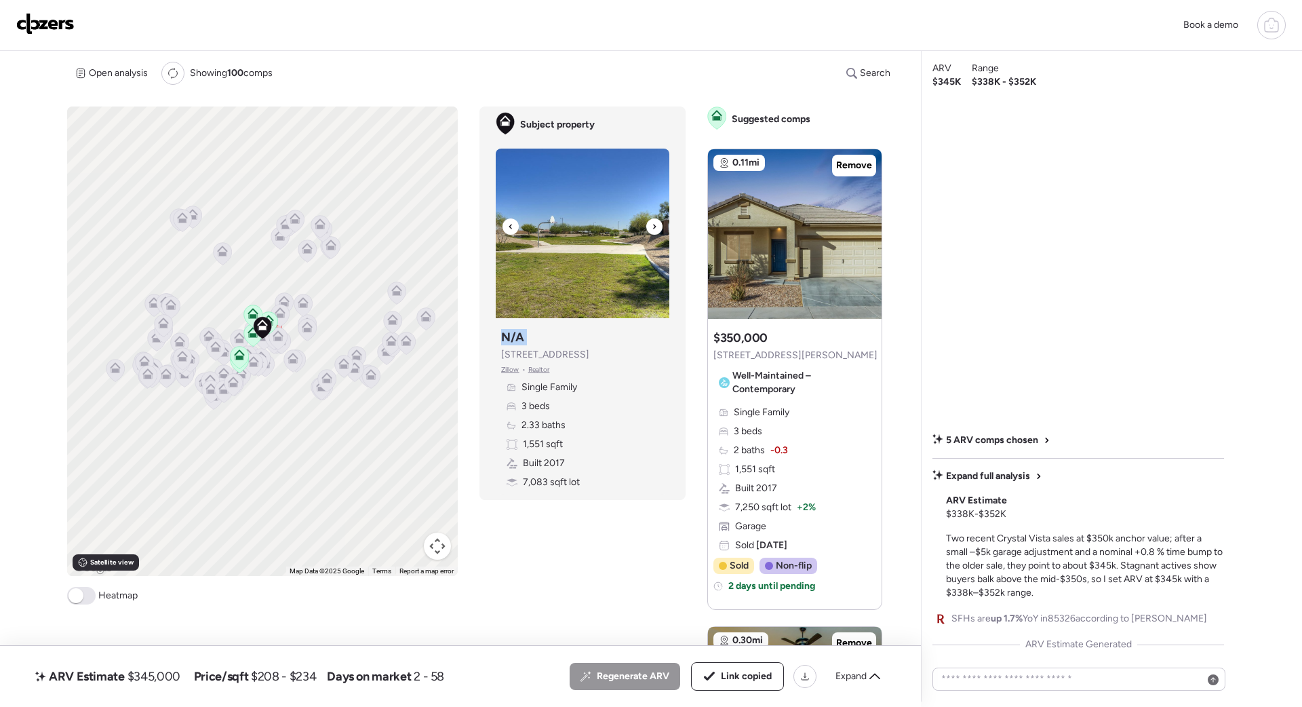
click at [654, 226] on icon at bounding box center [654, 226] width 3 height 5
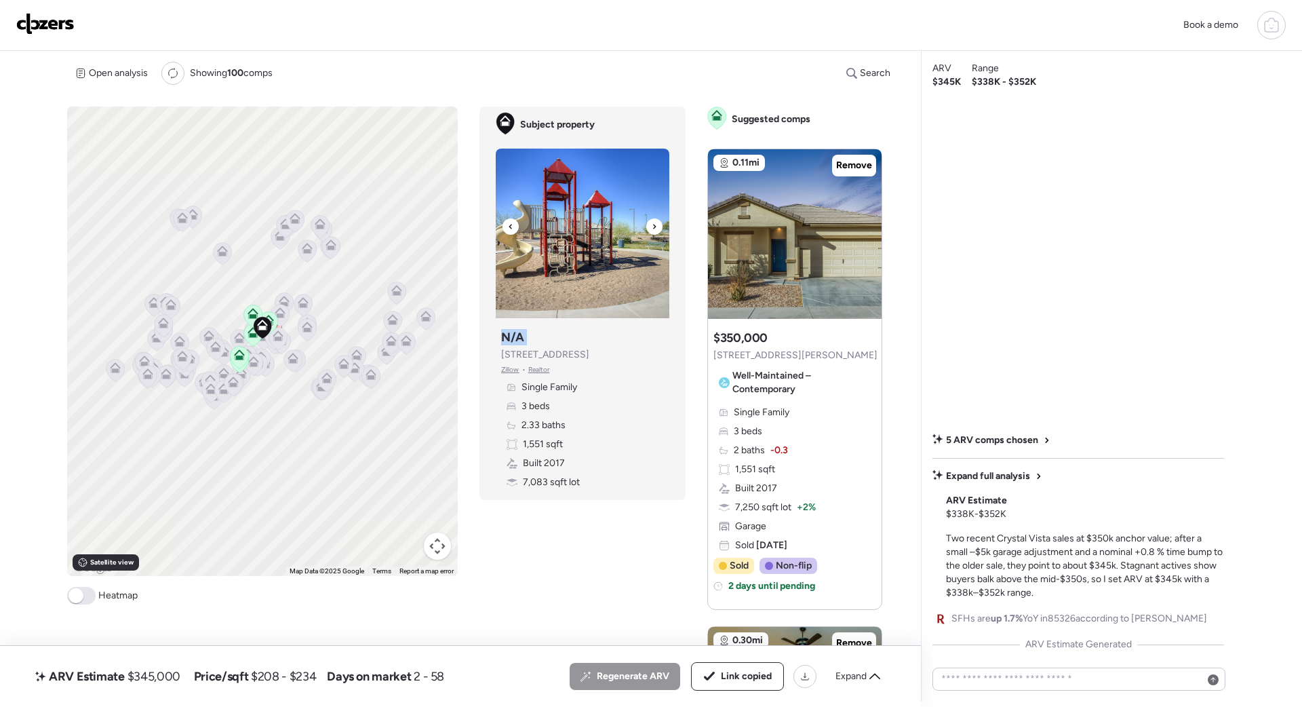
click at [654, 226] on icon at bounding box center [654, 226] width 3 height 5
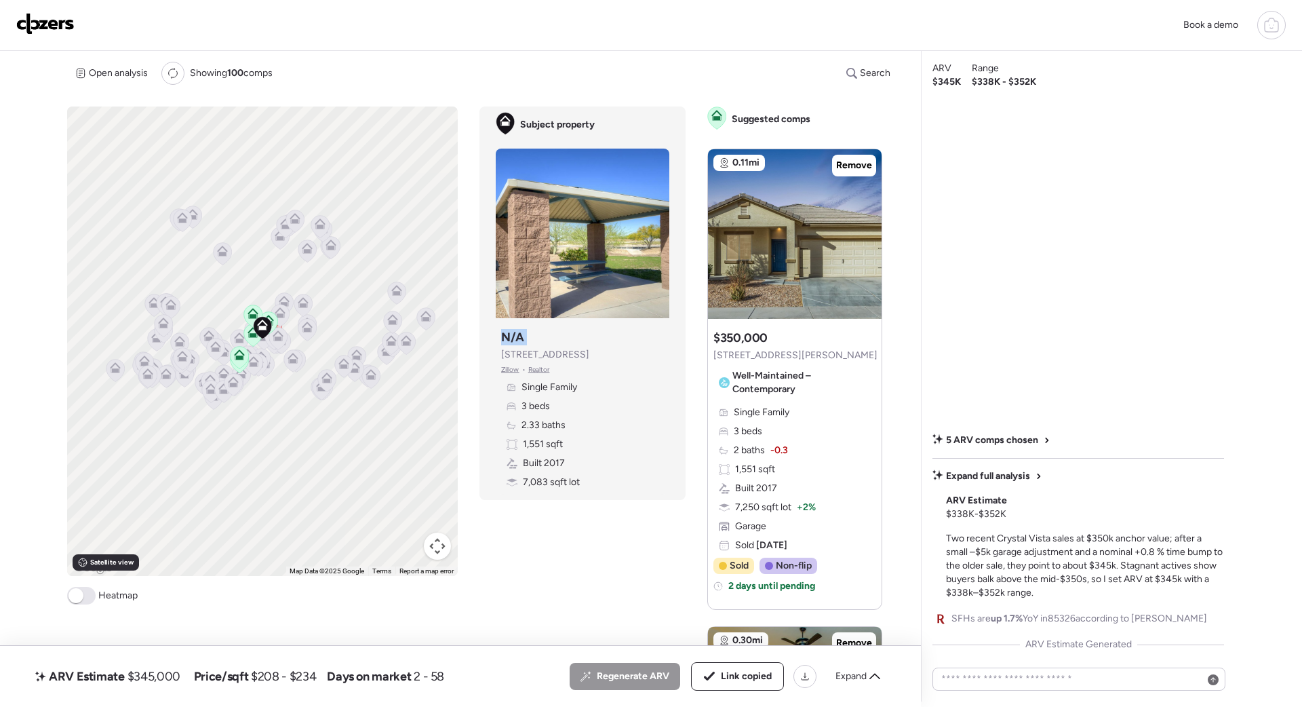
click at [63, 21] on img at bounding box center [45, 24] width 58 height 22
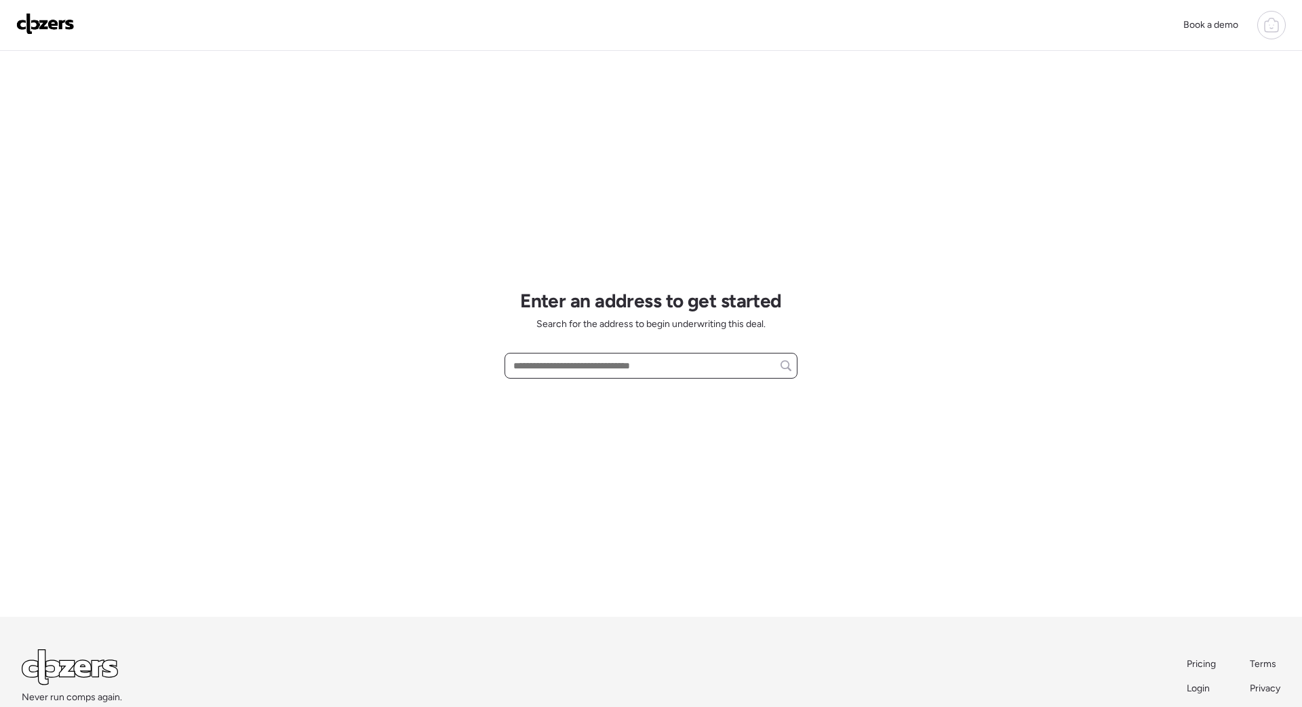
click at [569, 368] on input "text" at bounding box center [651, 365] width 281 height 19
paste input "**********"
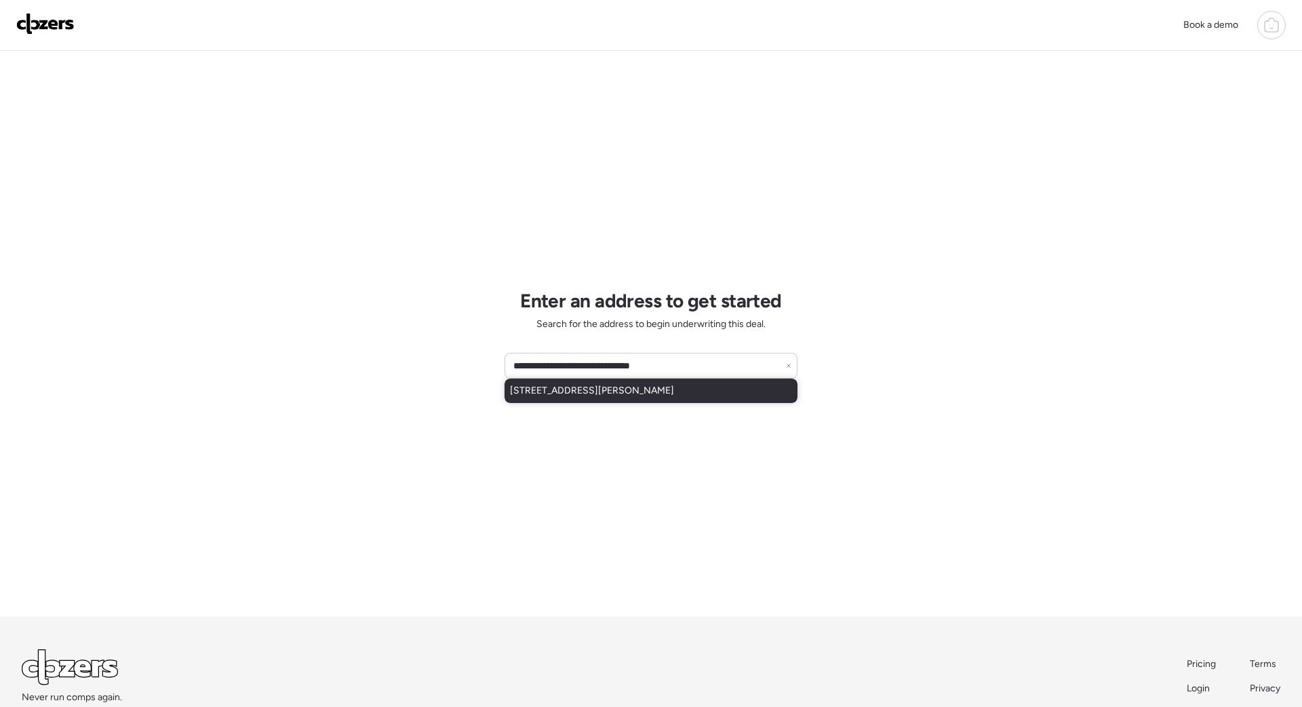
click at [629, 391] on span "[STREET_ADDRESS][PERSON_NAME]" at bounding box center [592, 391] width 164 height 14
type input "**********"
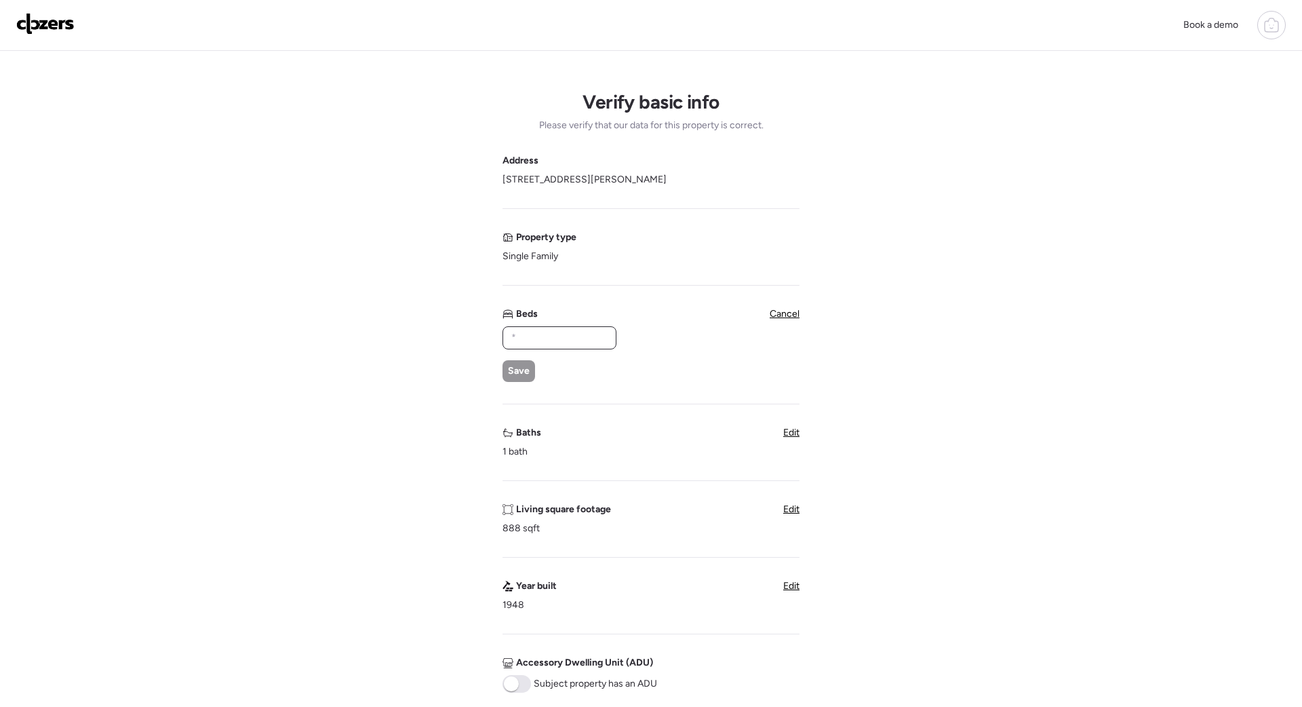
click at [519, 338] on input "text" at bounding box center [560, 337] width 102 height 19
type input "*"
click at [519, 369] on span "Save" at bounding box center [519, 371] width 22 height 14
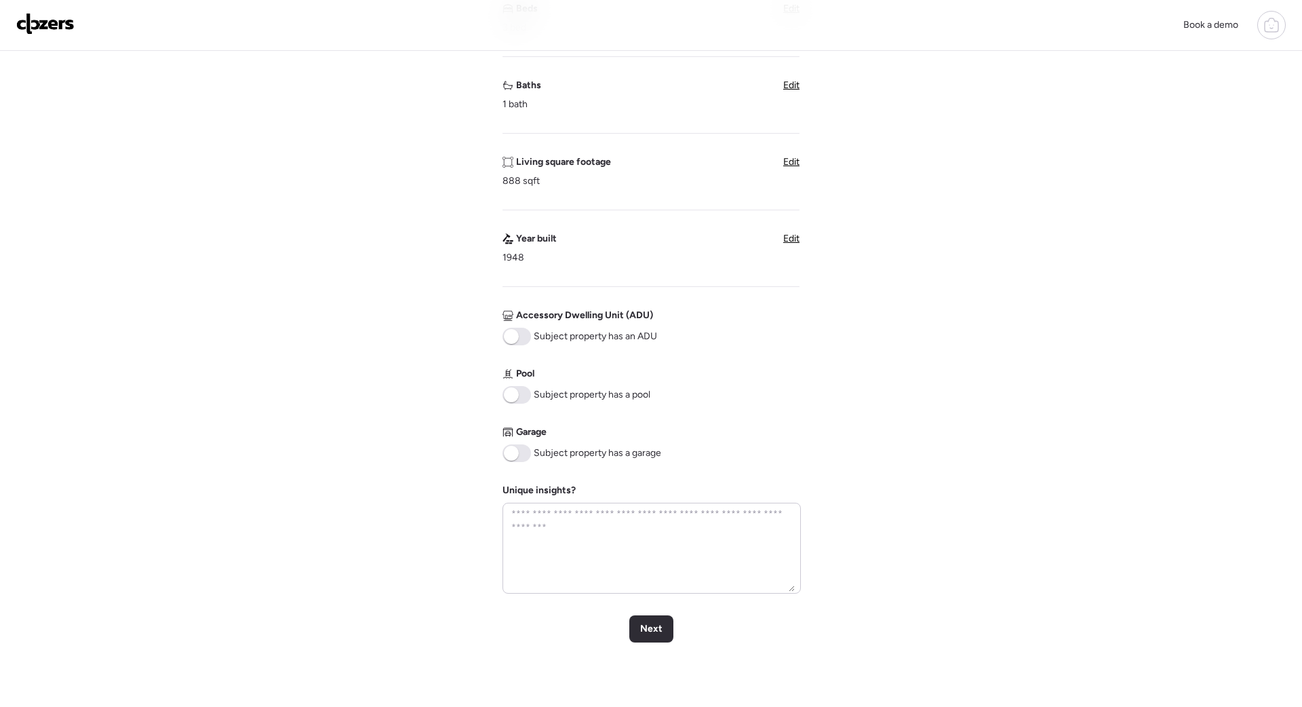
scroll to position [313, 0]
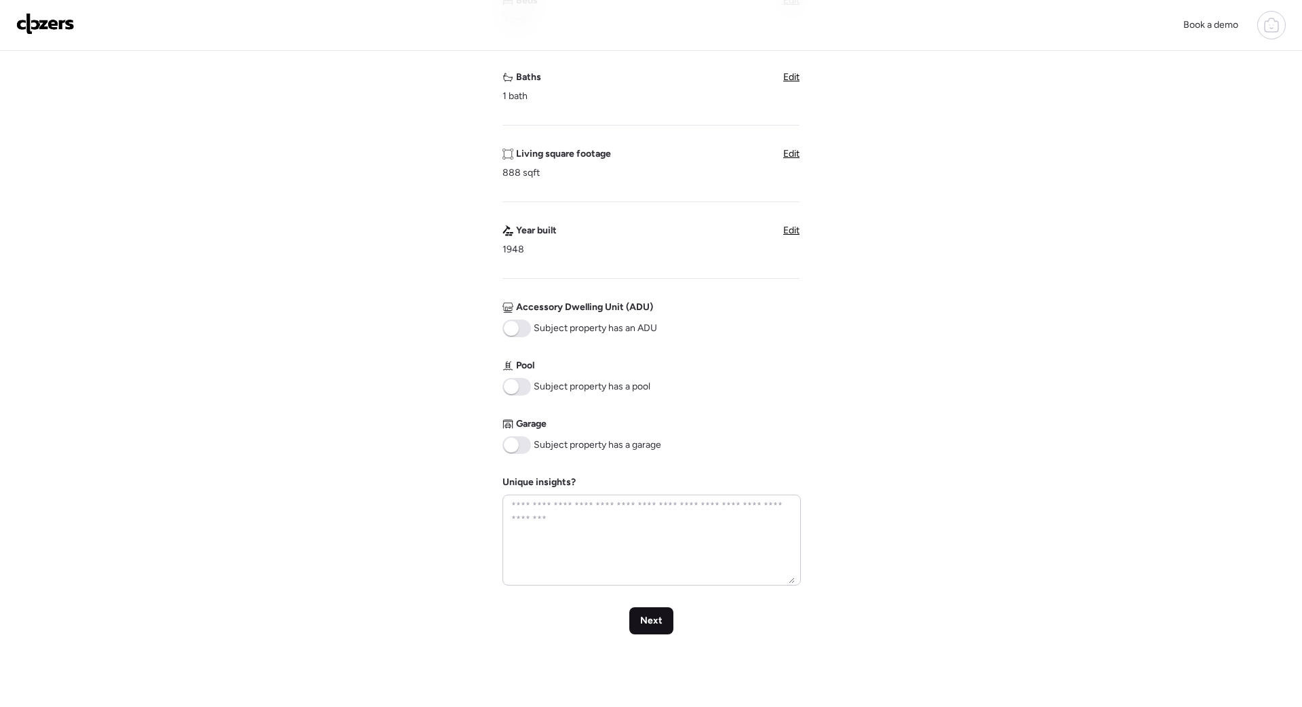
click at [641, 625] on span "Next" at bounding box center [651, 621] width 22 height 14
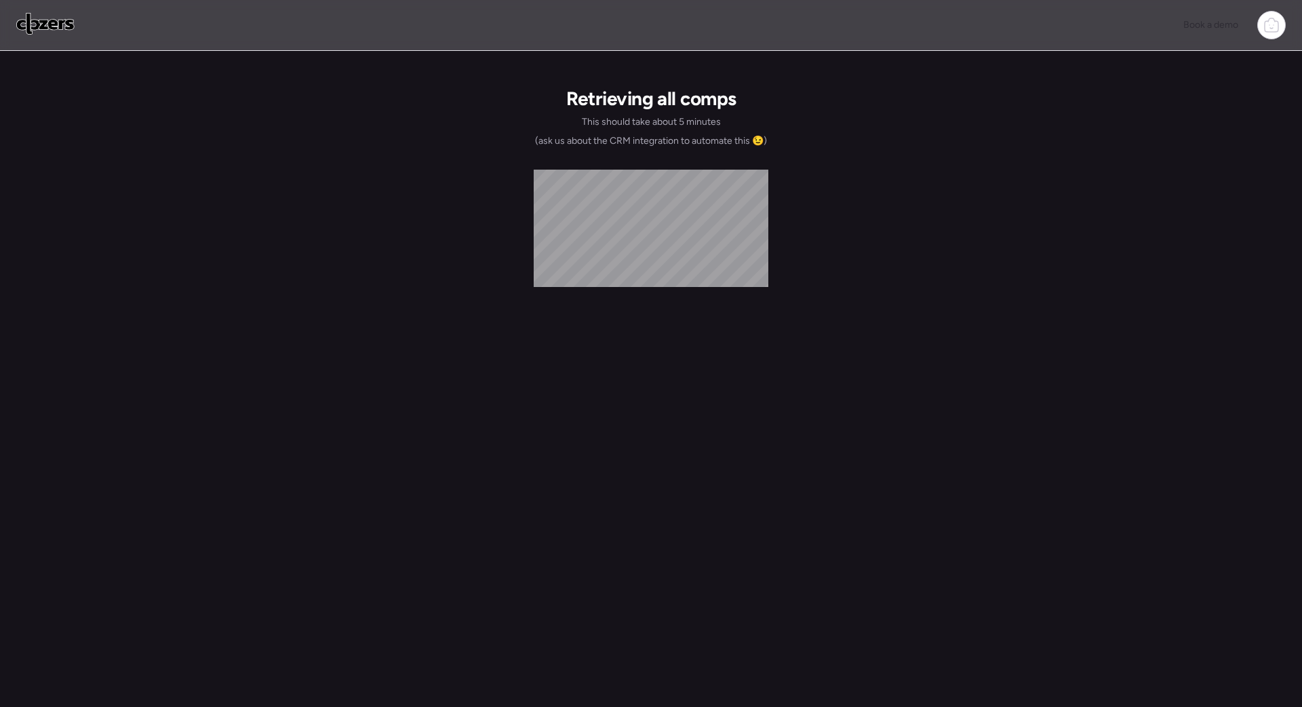
scroll to position [0, 0]
